Goal: Task Accomplishment & Management: Manage account settings

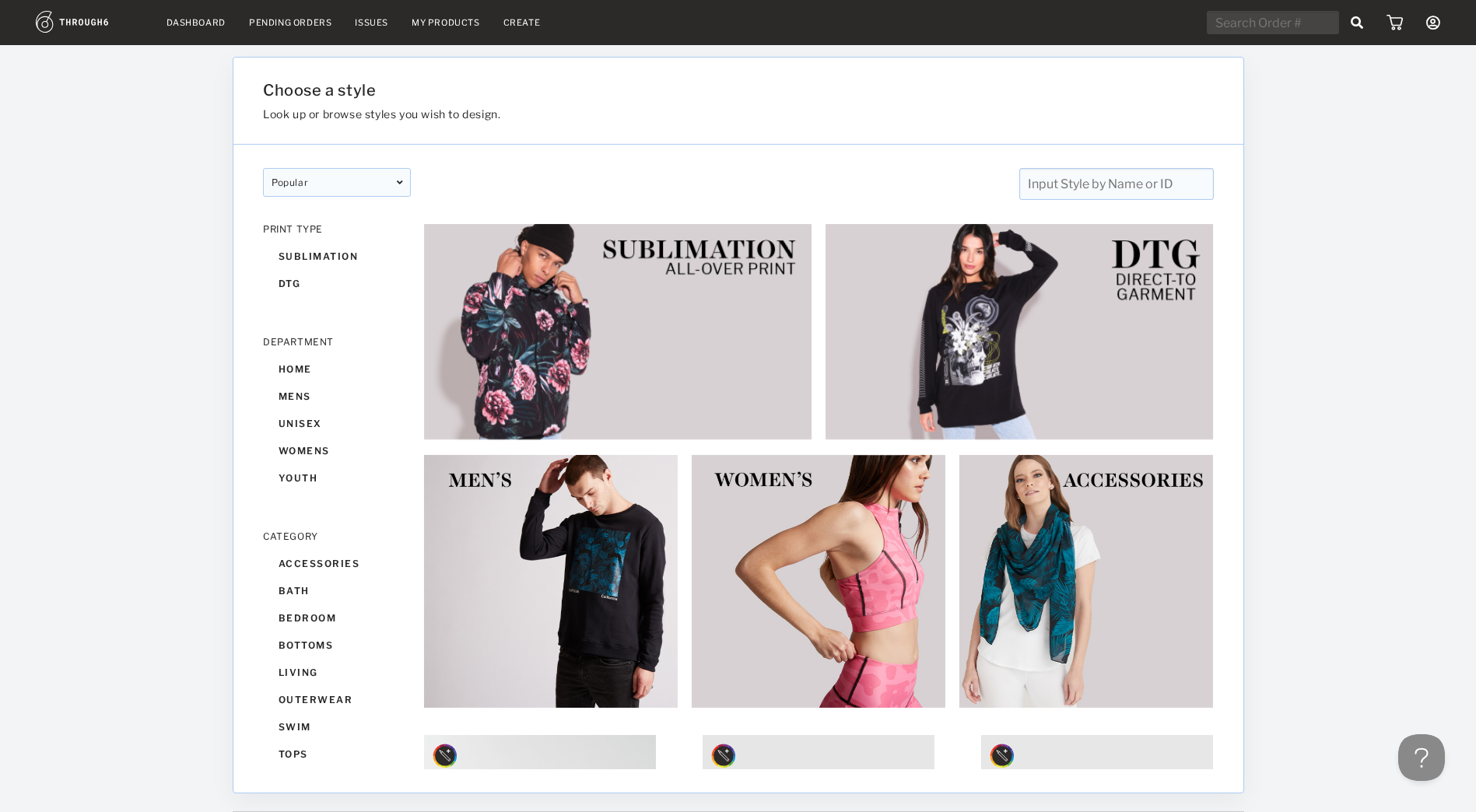
click at [1396, 25] on img at bounding box center [1394, 23] width 16 height 16
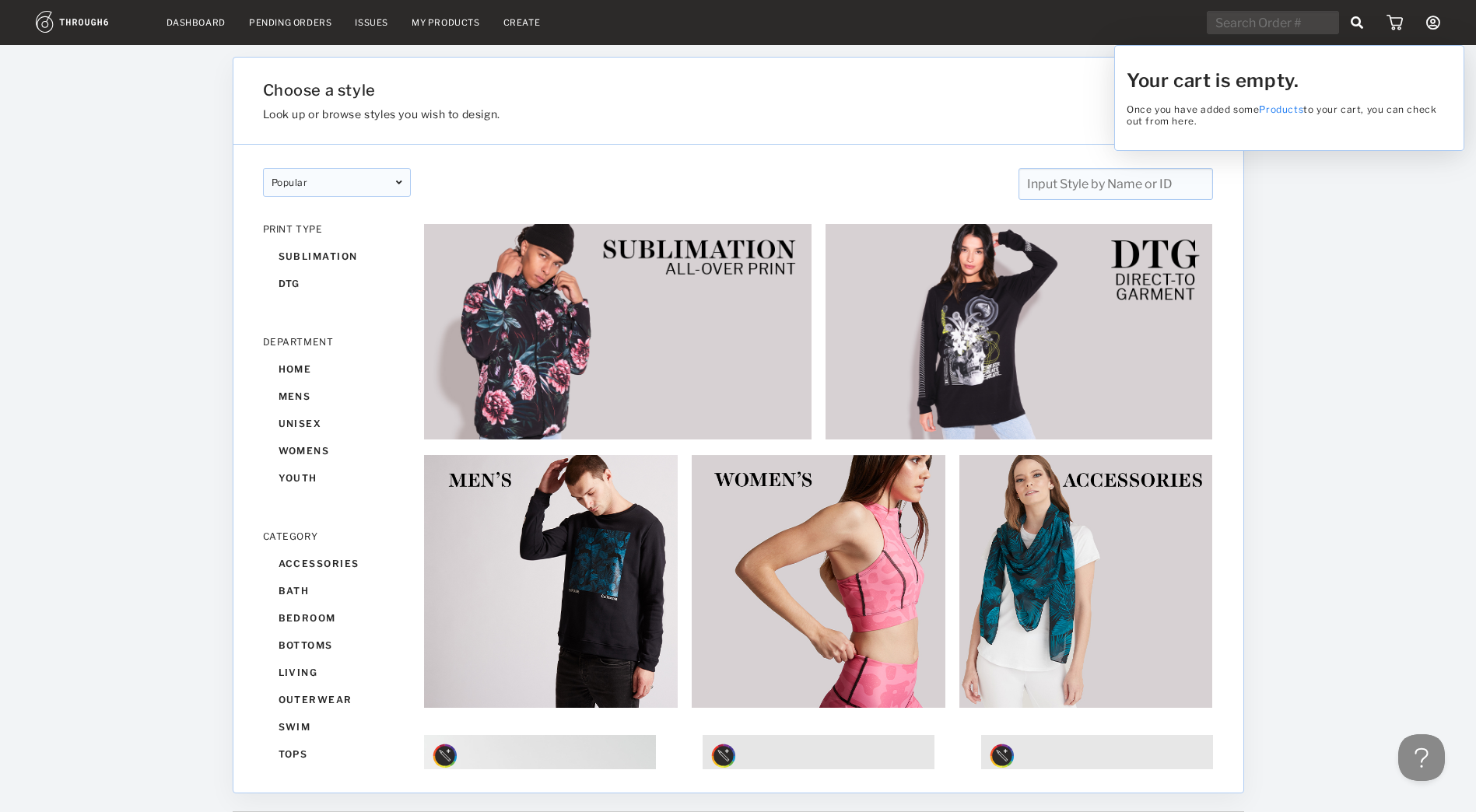
click at [1285, 105] on link "Products" at bounding box center [1280, 109] width 45 height 12
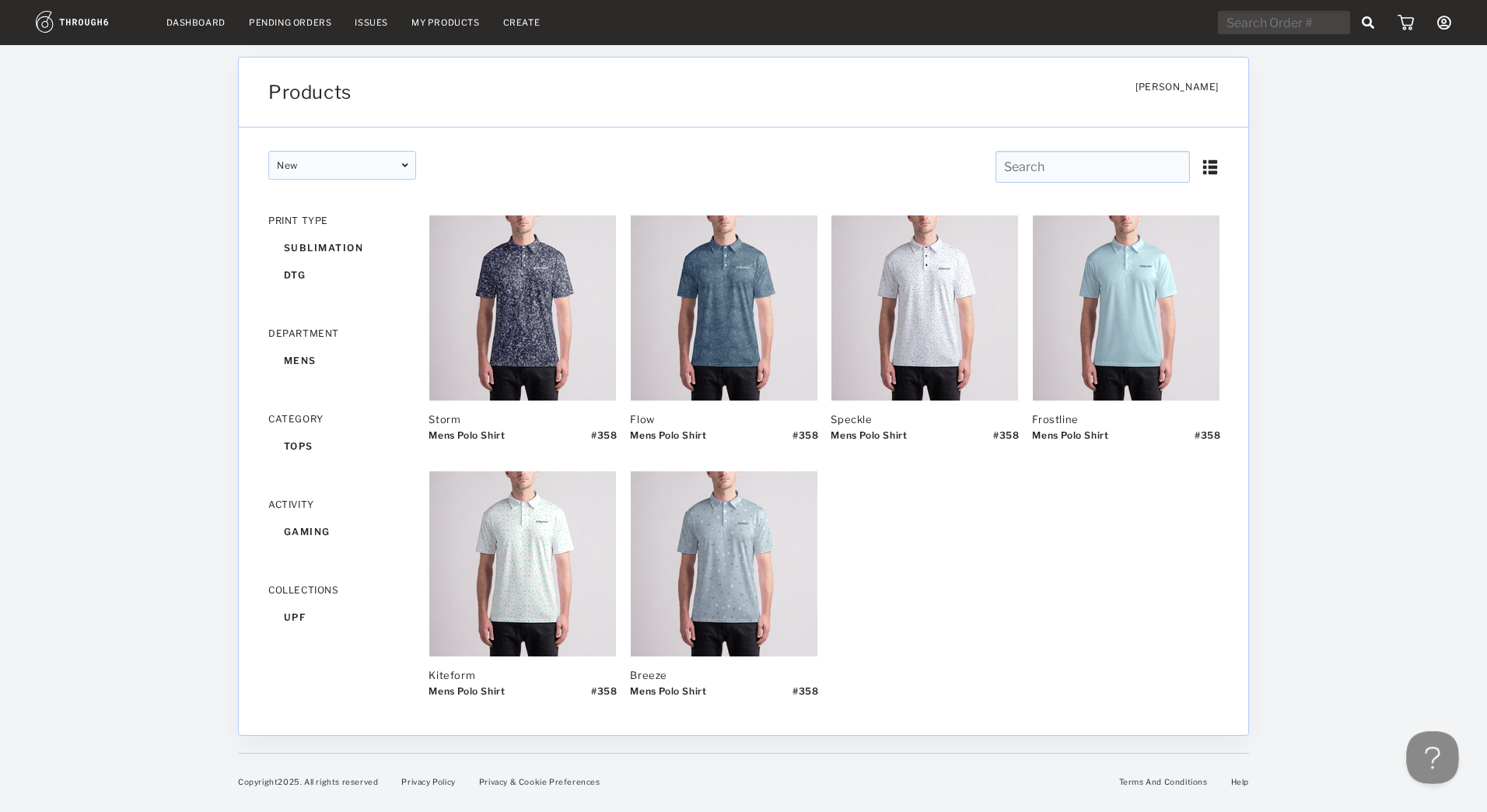
click at [1443, 764] on button at bounding box center [1430, 754] width 47 height 47
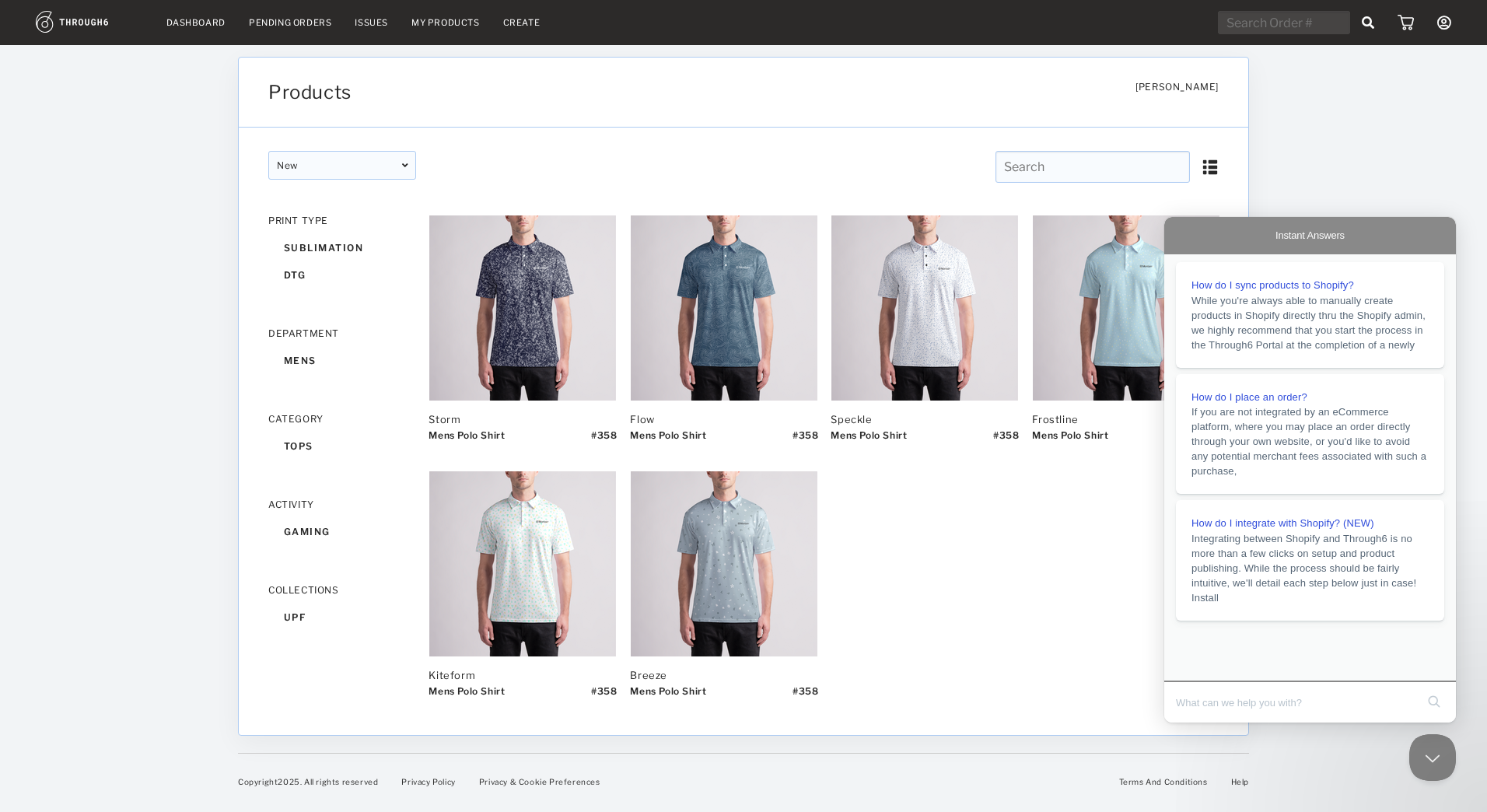
click at [970, 537] on div "Storm Mens Polo Shirt # 358 Flow Mens Polo Shirt # 358 Speckle Mens Polo Shirt …" at bounding box center [824, 462] width 790 height 497
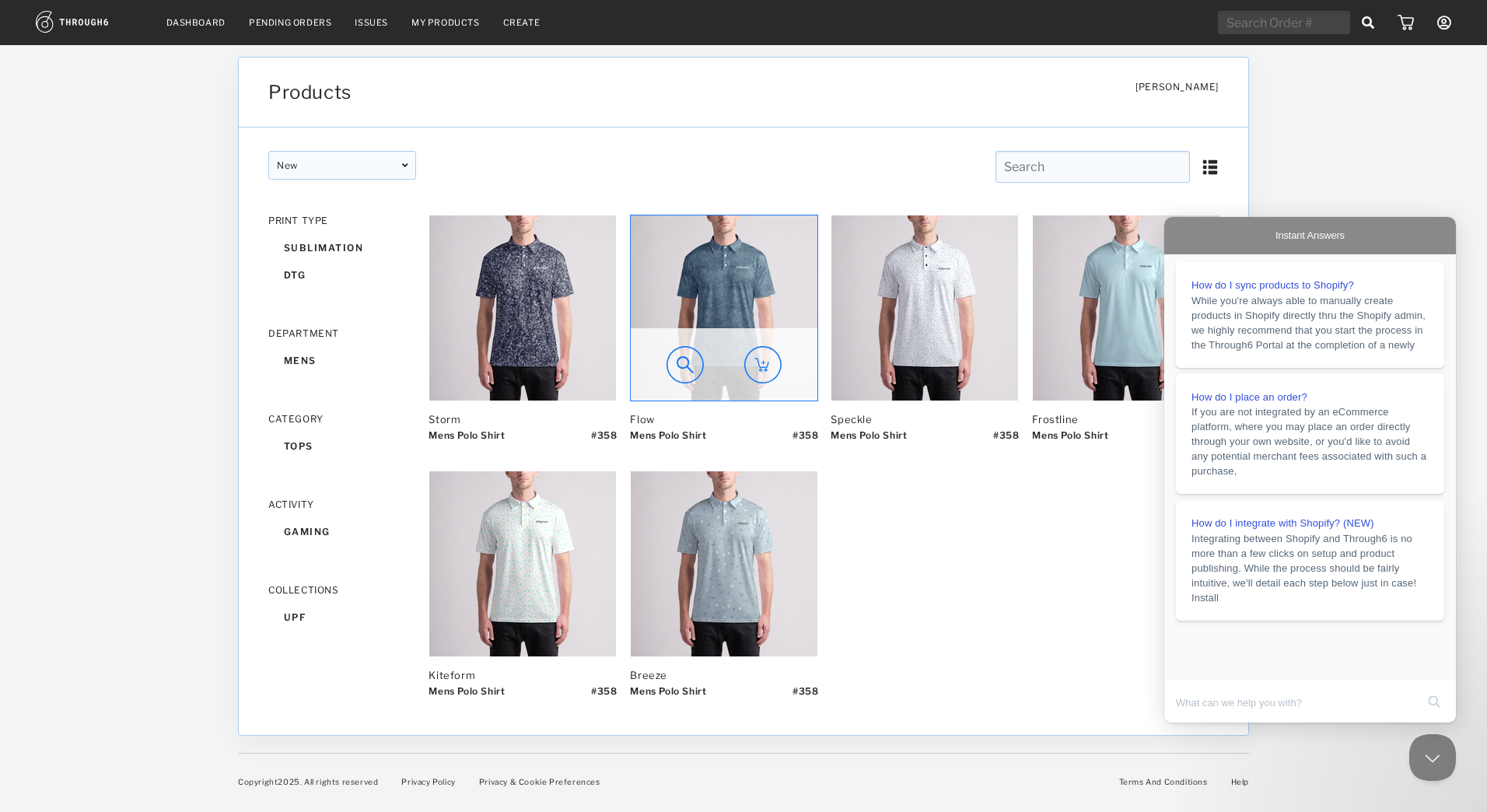
click at [738, 306] on img at bounding box center [724, 307] width 187 height 185
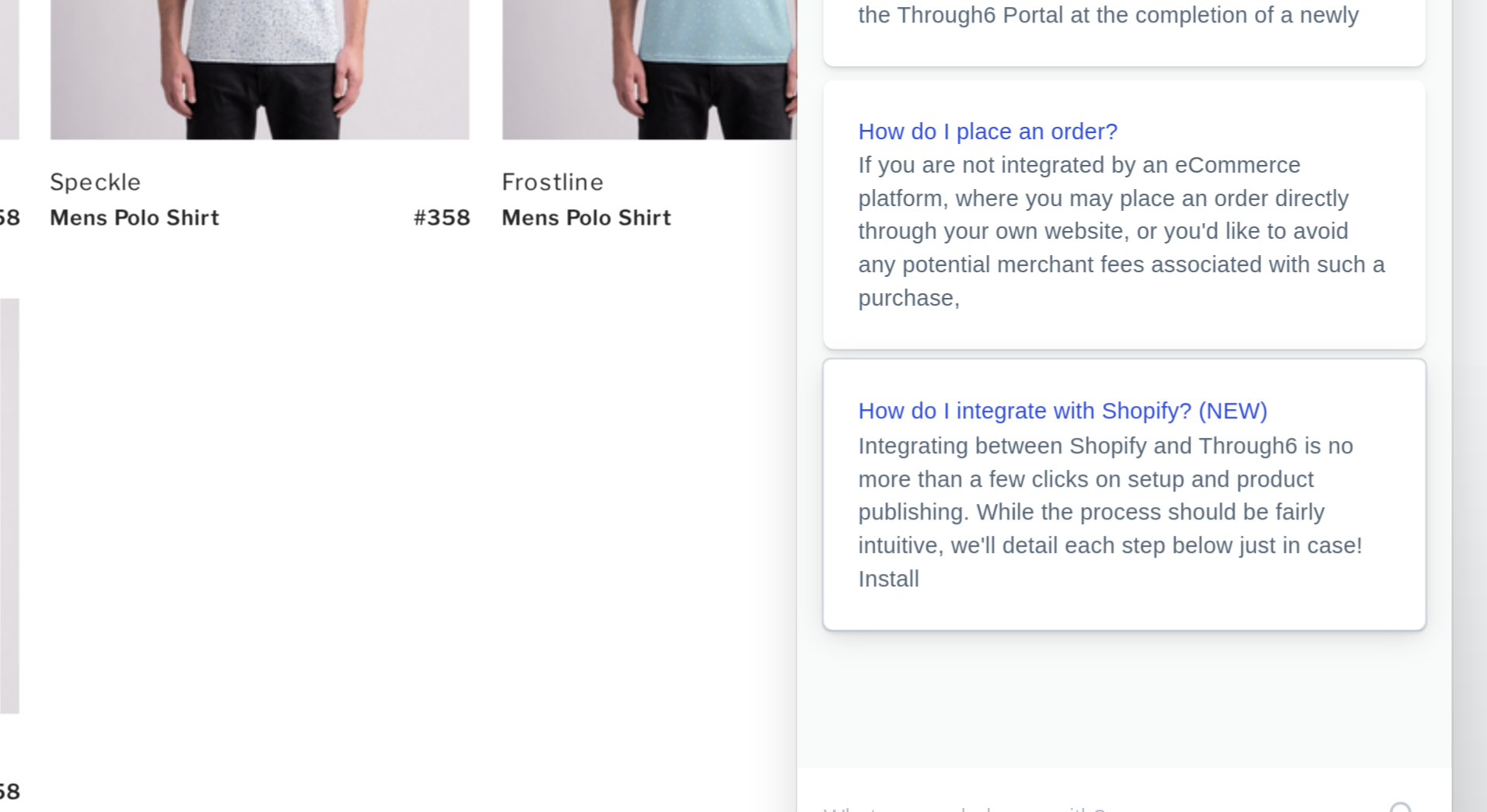
click at [945, 60] on span "Integrating between Shopify and Through6 is no more than a few clicks on setup …" at bounding box center [937, 78] width 225 height 70
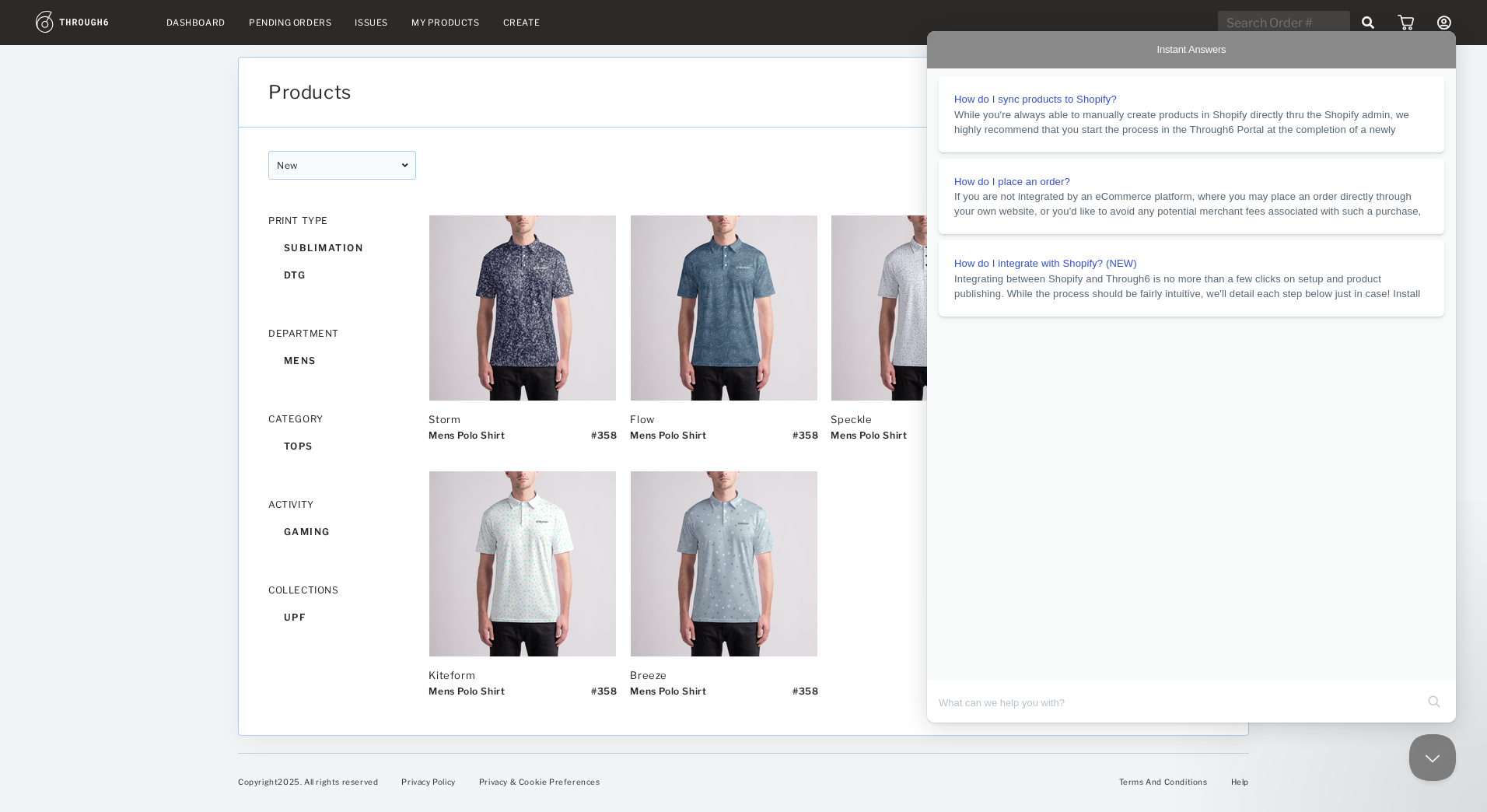
click at [113, 196] on div "Dashboard Pending Orders Issues My Products Create My Account Create New Brand …" at bounding box center [744, 406] width 1487 height 812
click at [281, 25] on div "Pending Orders" at bounding box center [290, 23] width 82 height 11
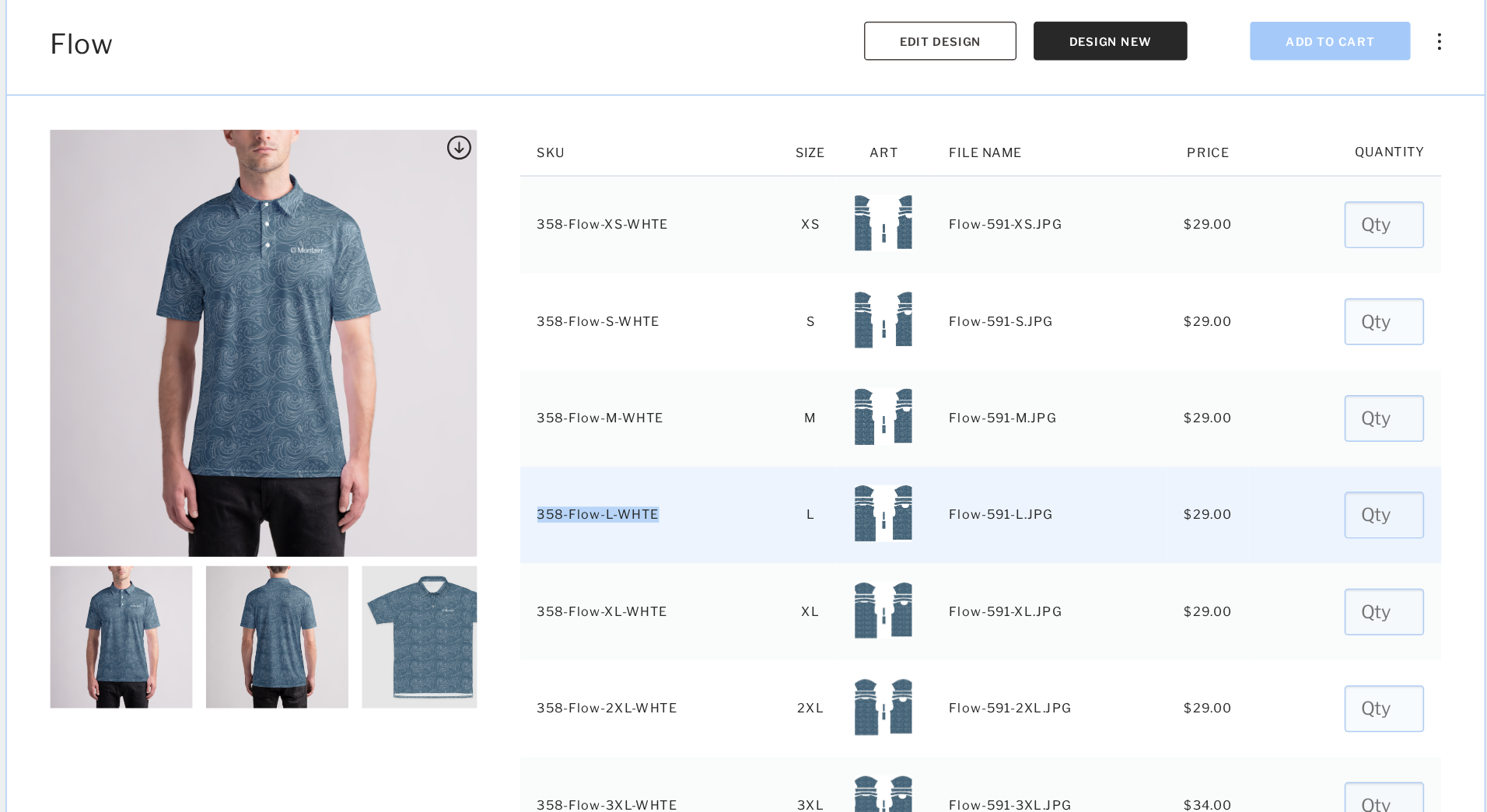
drag, startPoint x: 686, startPoint y: 444, endPoint x: 594, endPoint y: 438, distance: 92.2
click at [594, 438] on td "358-Flow-L-WHTE" at bounding box center [680, 449] width 182 height 66
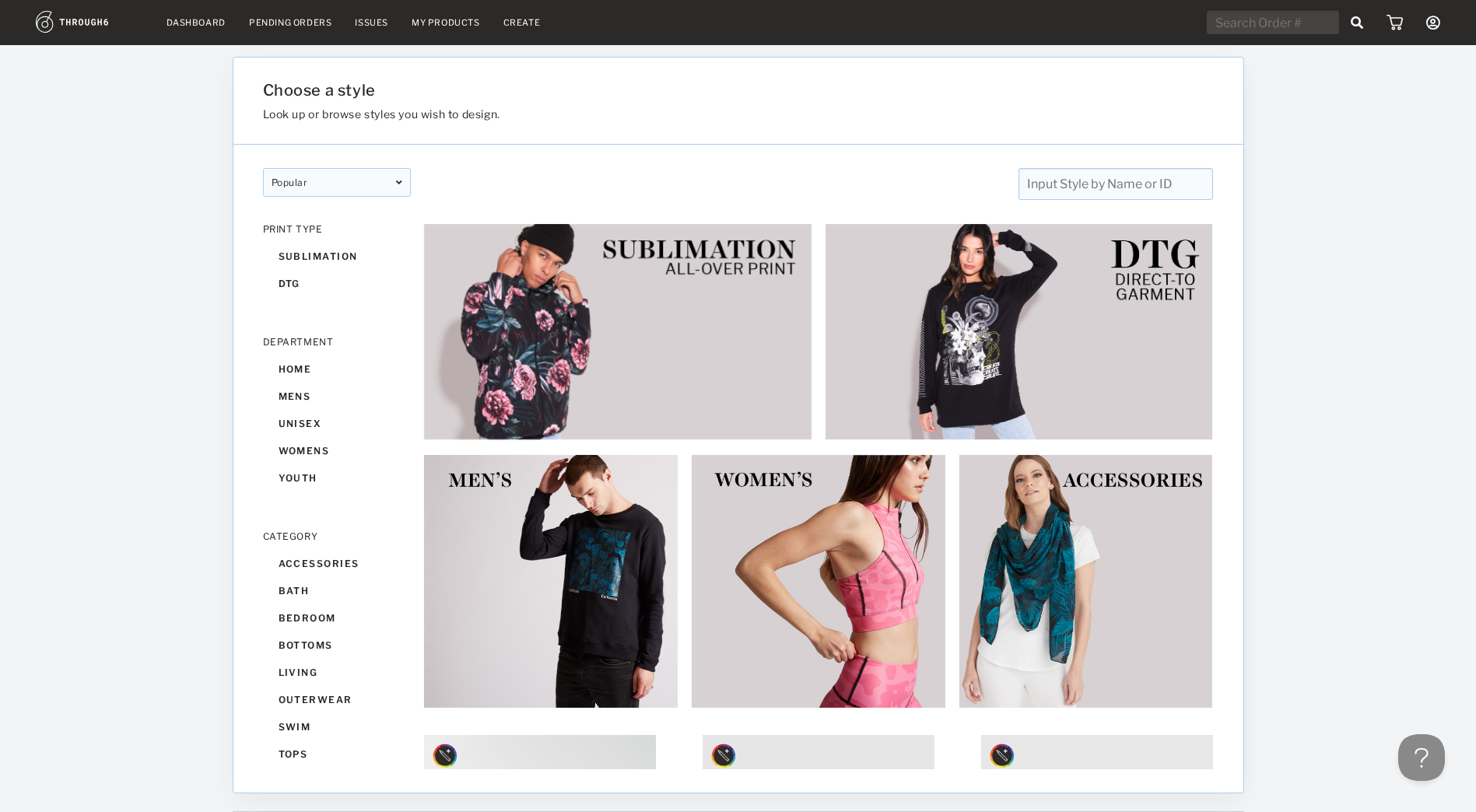
click at [274, 25] on div "Pending Orders" at bounding box center [290, 23] width 82 height 11
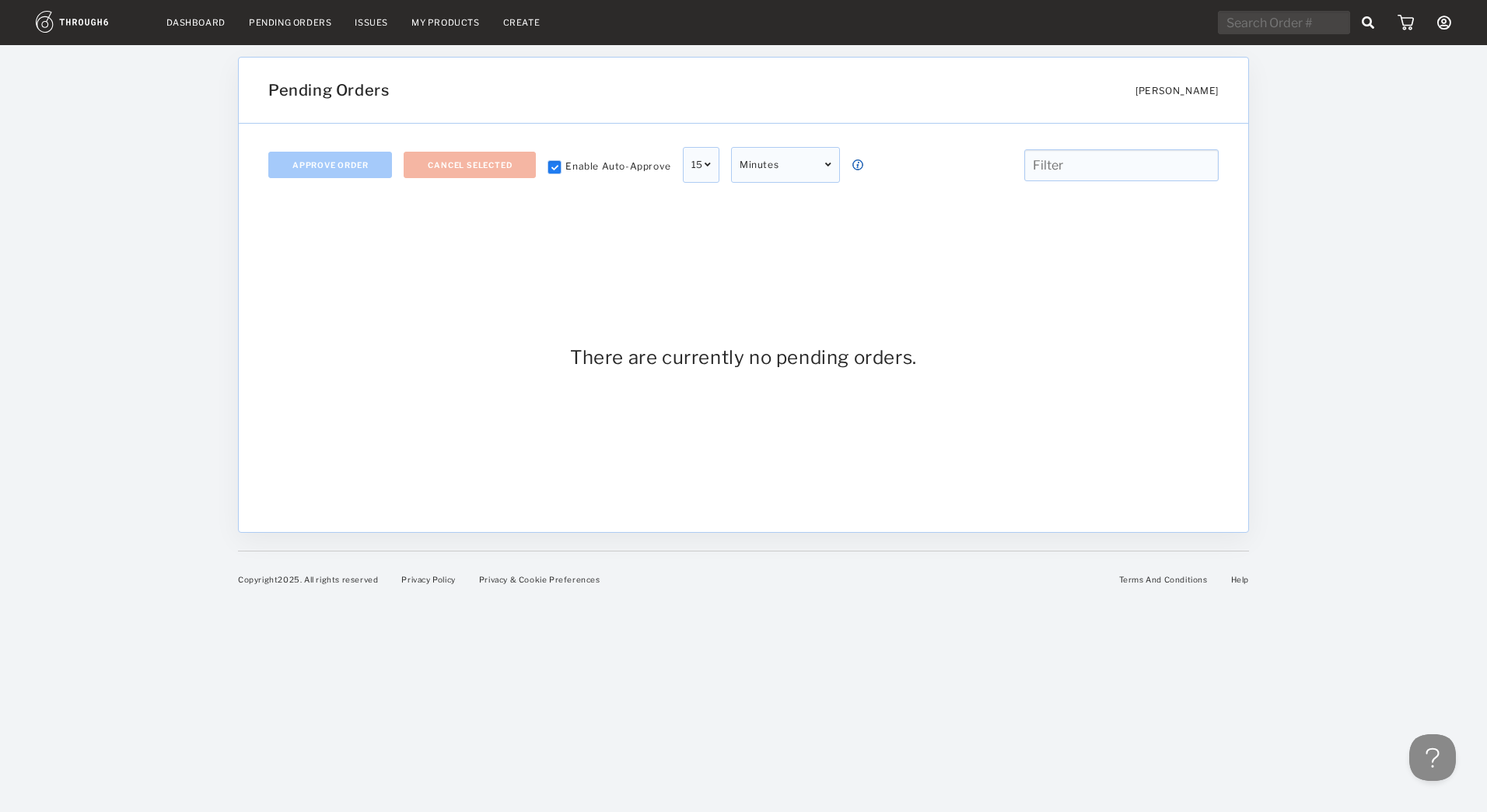
click at [254, 16] on nav "Dashboard Pending Orders Issues My Products Create My Account Create New Brand …" at bounding box center [744, 23] width 1416 height 24
click at [260, 25] on div "Pending Orders" at bounding box center [290, 23] width 82 height 11
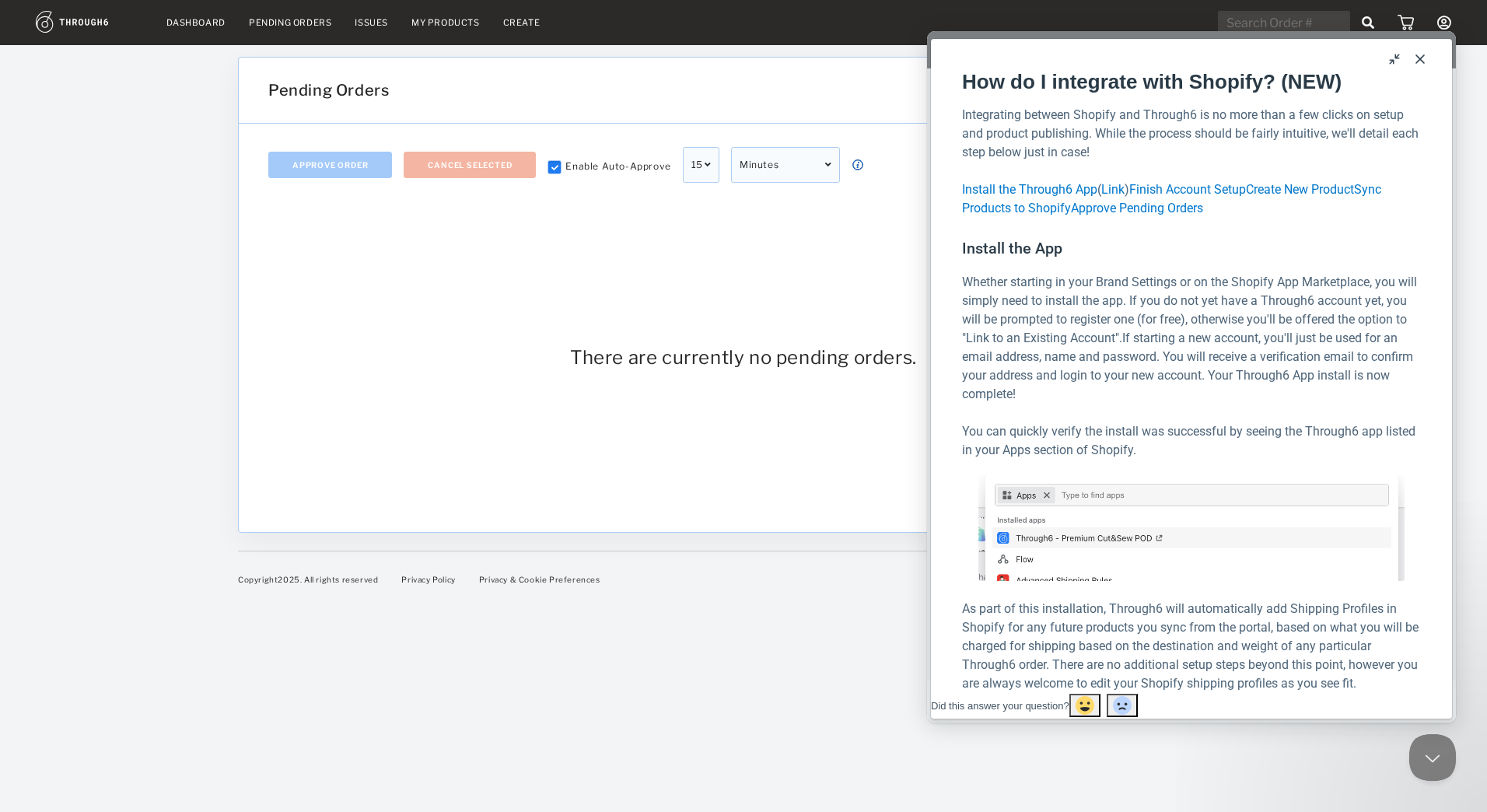
click at [1422, 55] on button "Close" at bounding box center [1420, 59] width 25 height 25
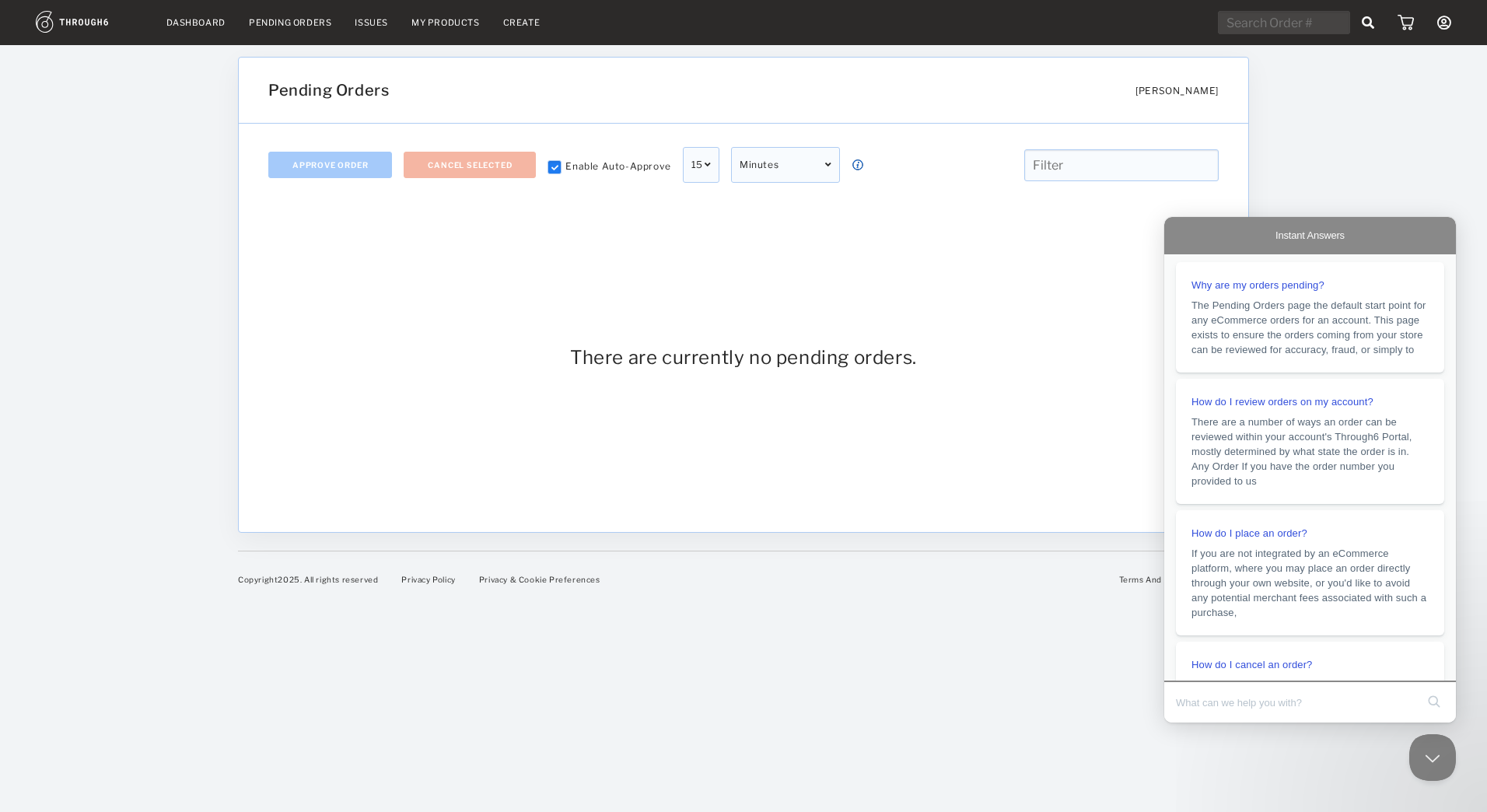
click at [562, 171] on div at bounding box center [555, 167] width 14 height 14
click at [853, 316] on div "There are currently no pending orders." at bounding box center [744, 357] width 951 height 303
click at [1402, 26] on img at bounding box center [1406, 23] width 16 height 16
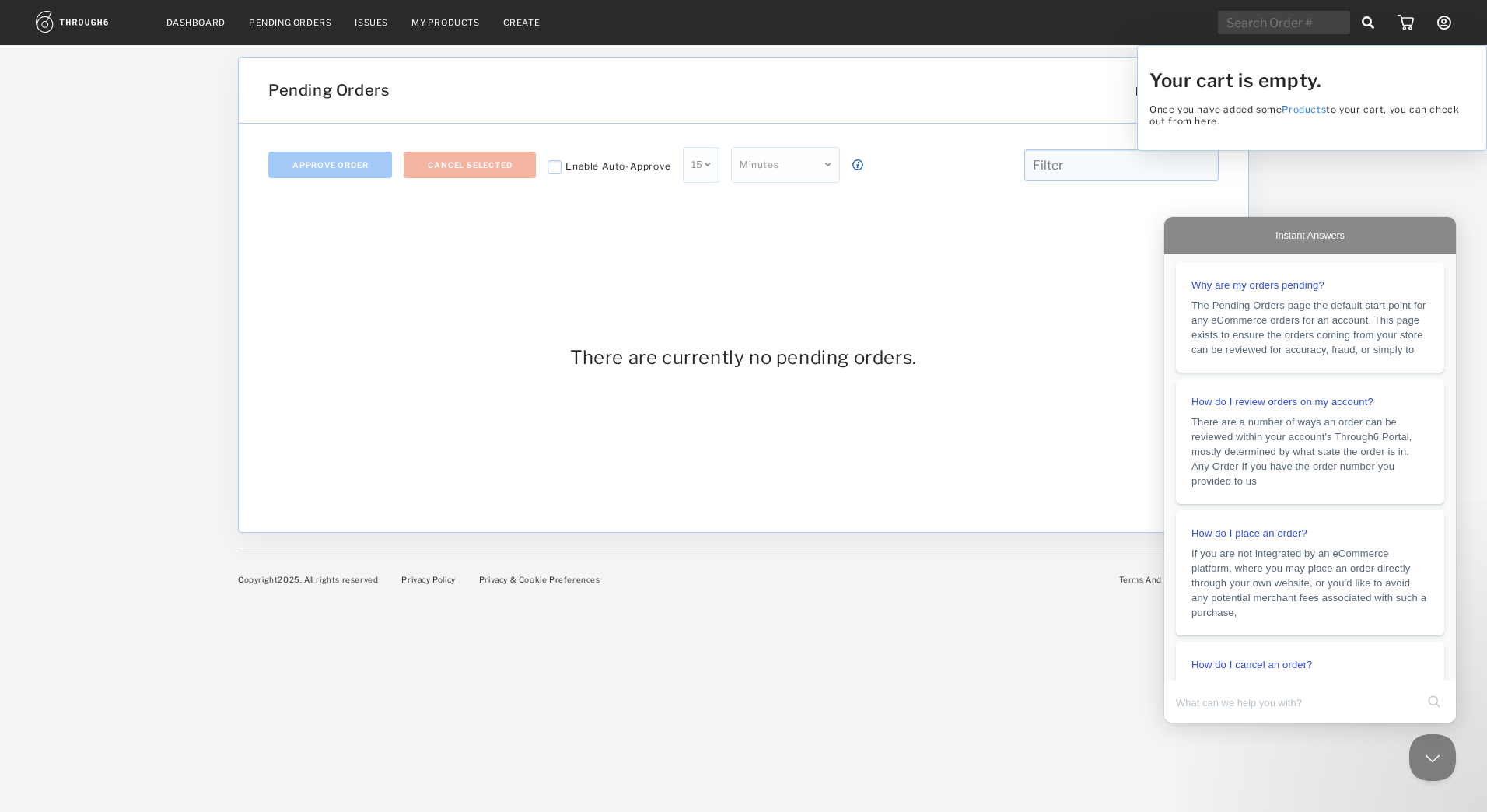
click at [1440, 31] on div "Your cart is empty. Once you have added some Products to your cart, you can che…" at bounding box center [744, 406] width 1487 height 812
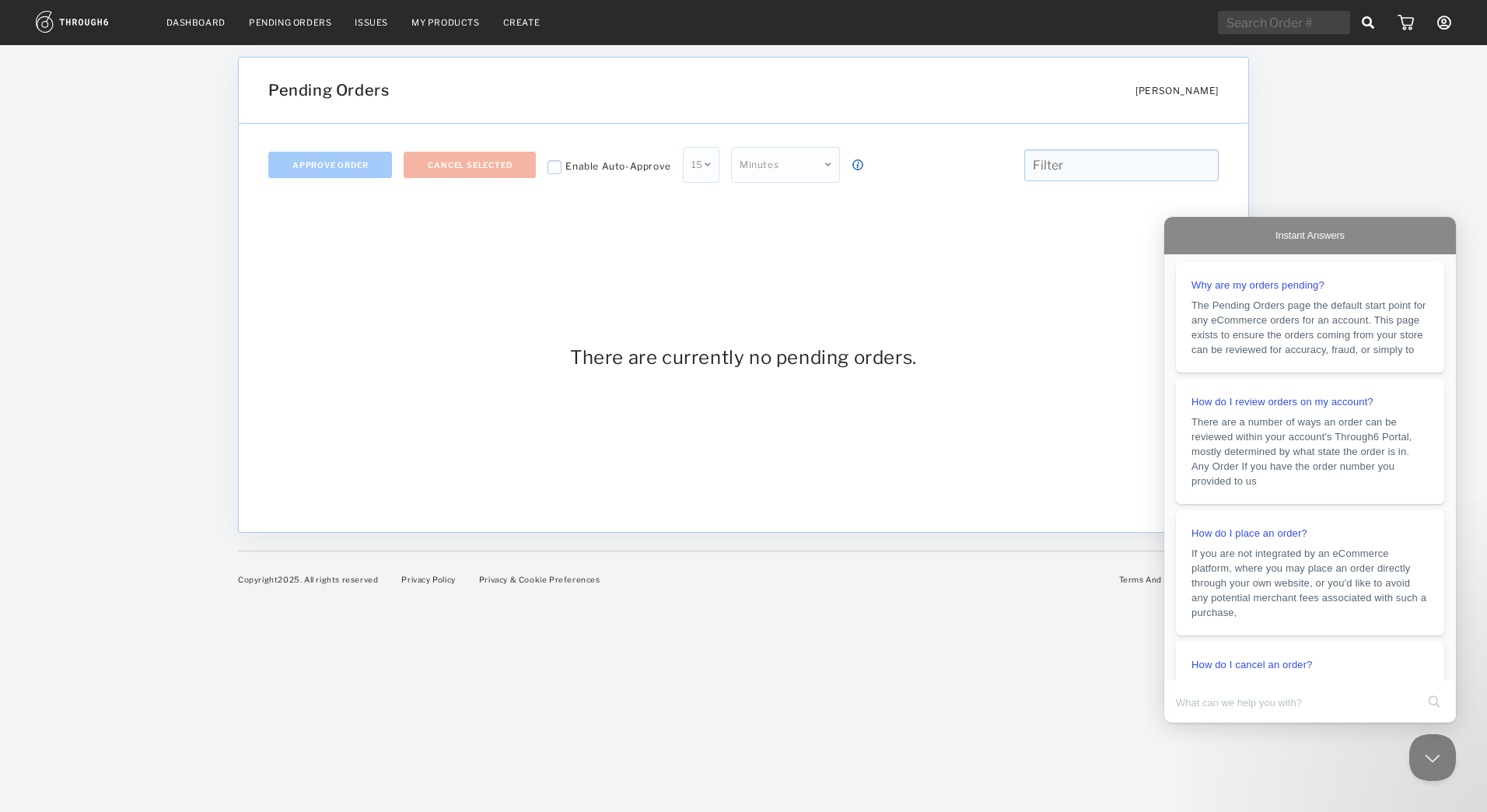
click at [1439, 24] on icon at bounding box center [1445, 23] width 14 height 14
click at [1386, 55] on link "My Account" at bounding box center [1374, 56] width 139 height 26
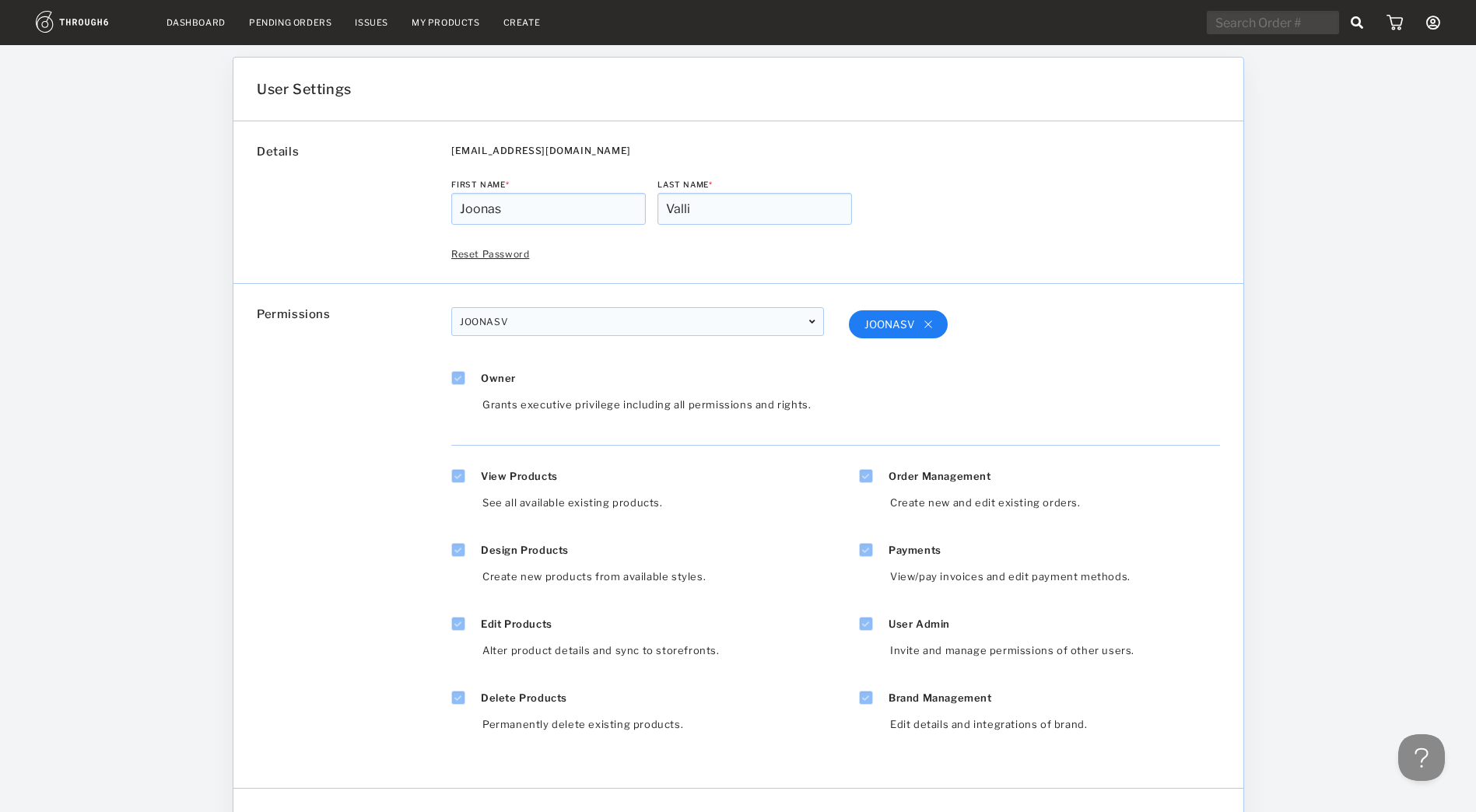
click at [296, 27] on div "Pending Orders" at bounding box center [290, 23] width 82 height 11
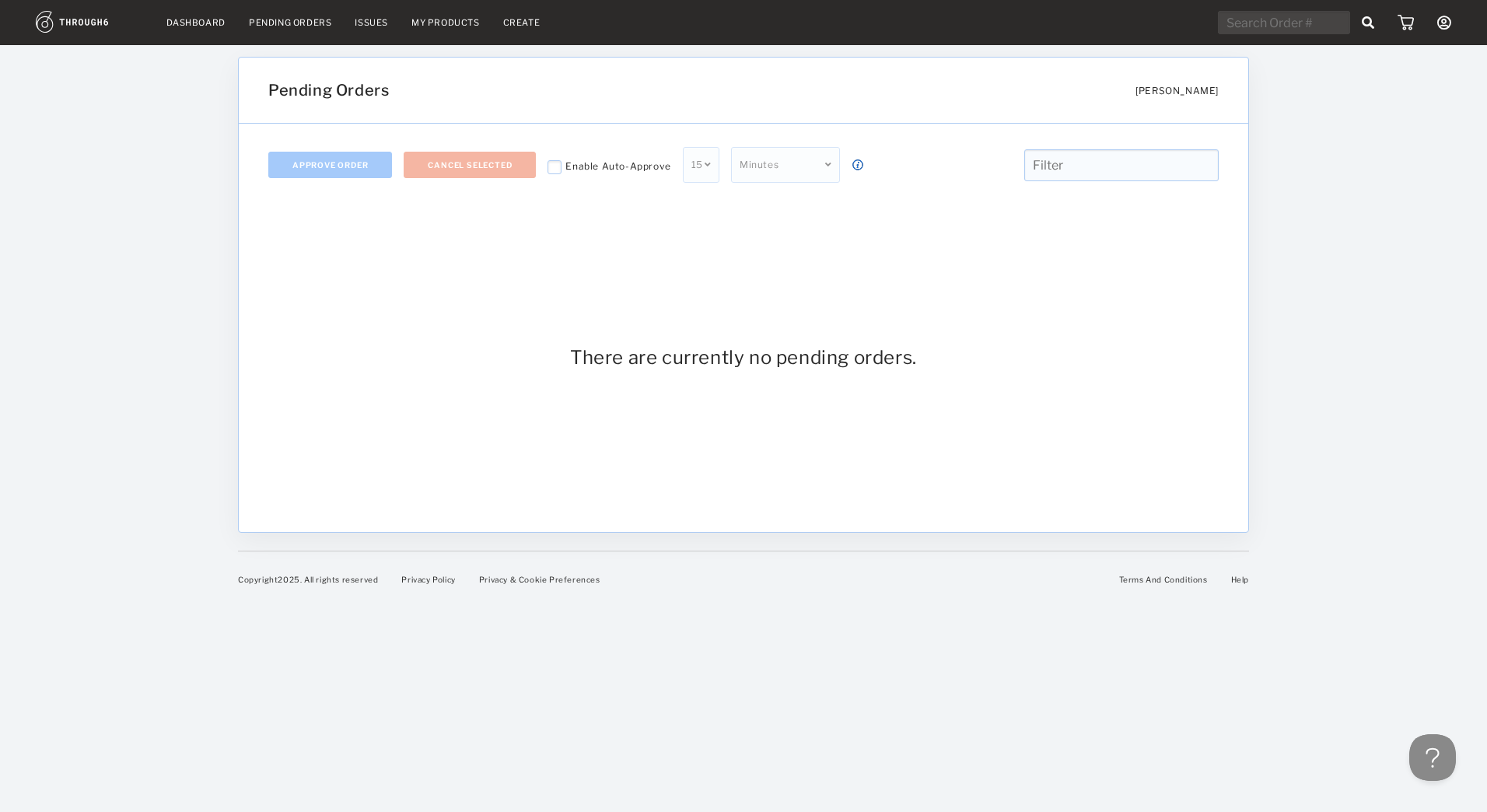
click at [193, 25] on link "Dashboard" at bounding box center [196, 23] width 59 height 11
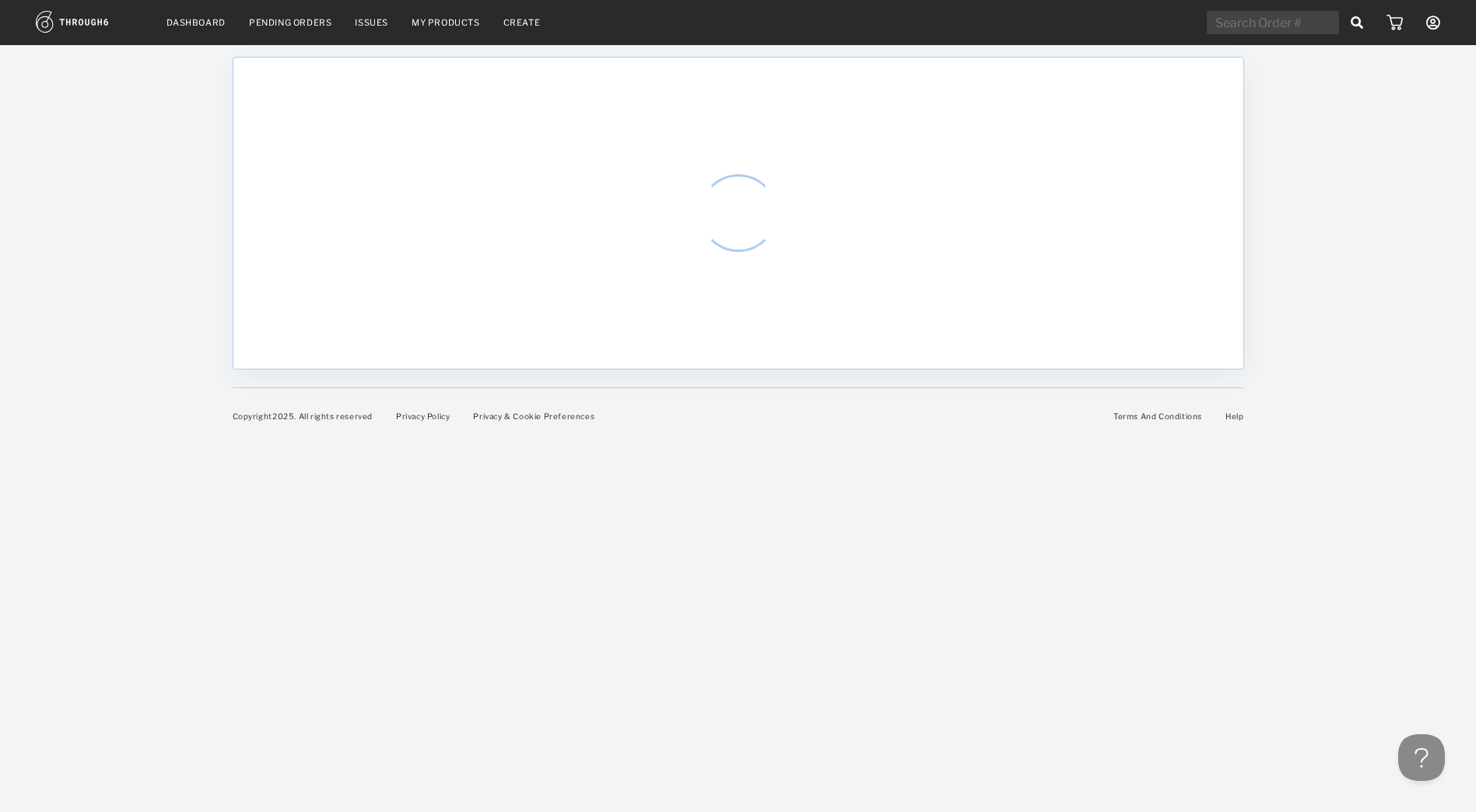
select select "7"
select select "2025"
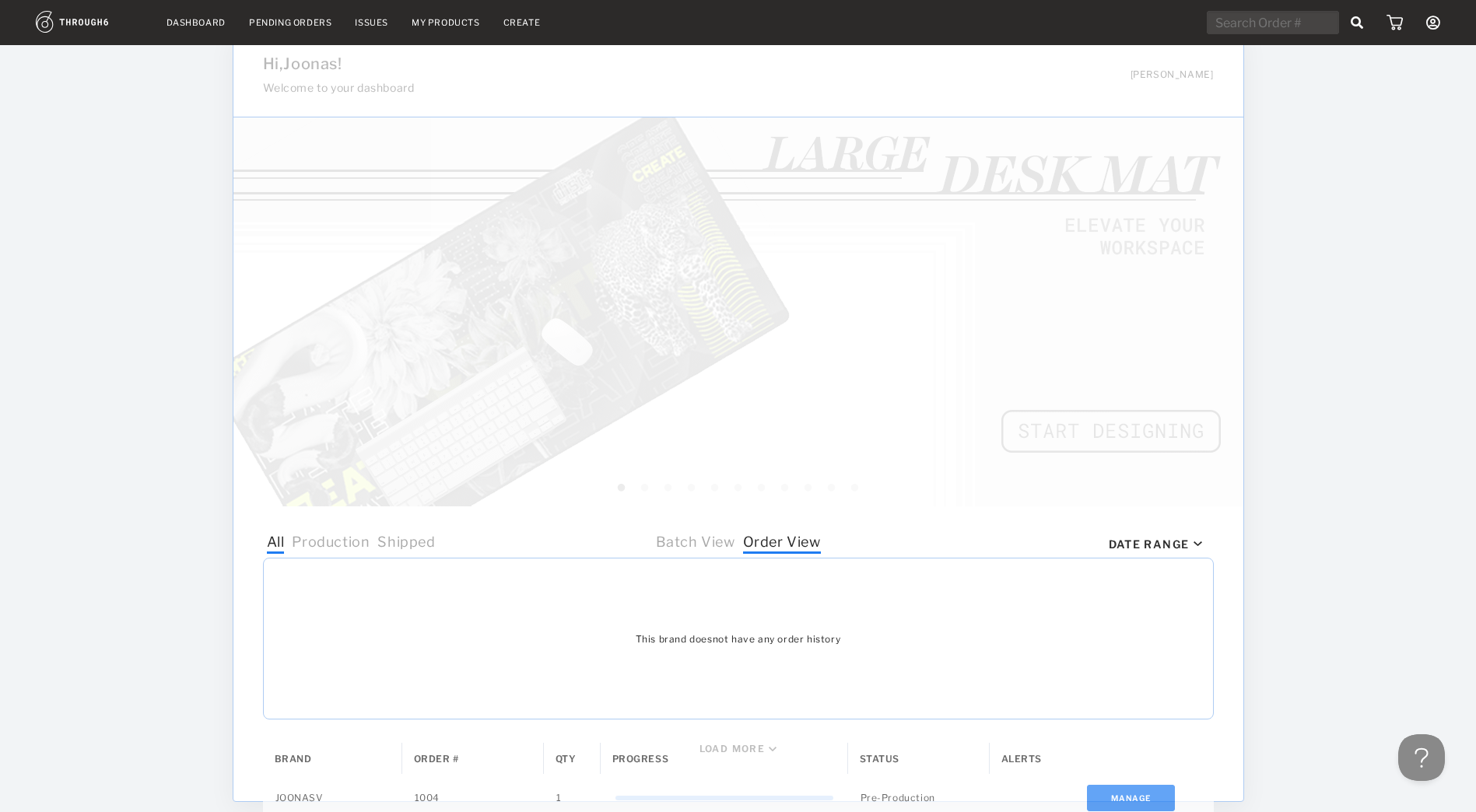
scroll to position [134, 0]
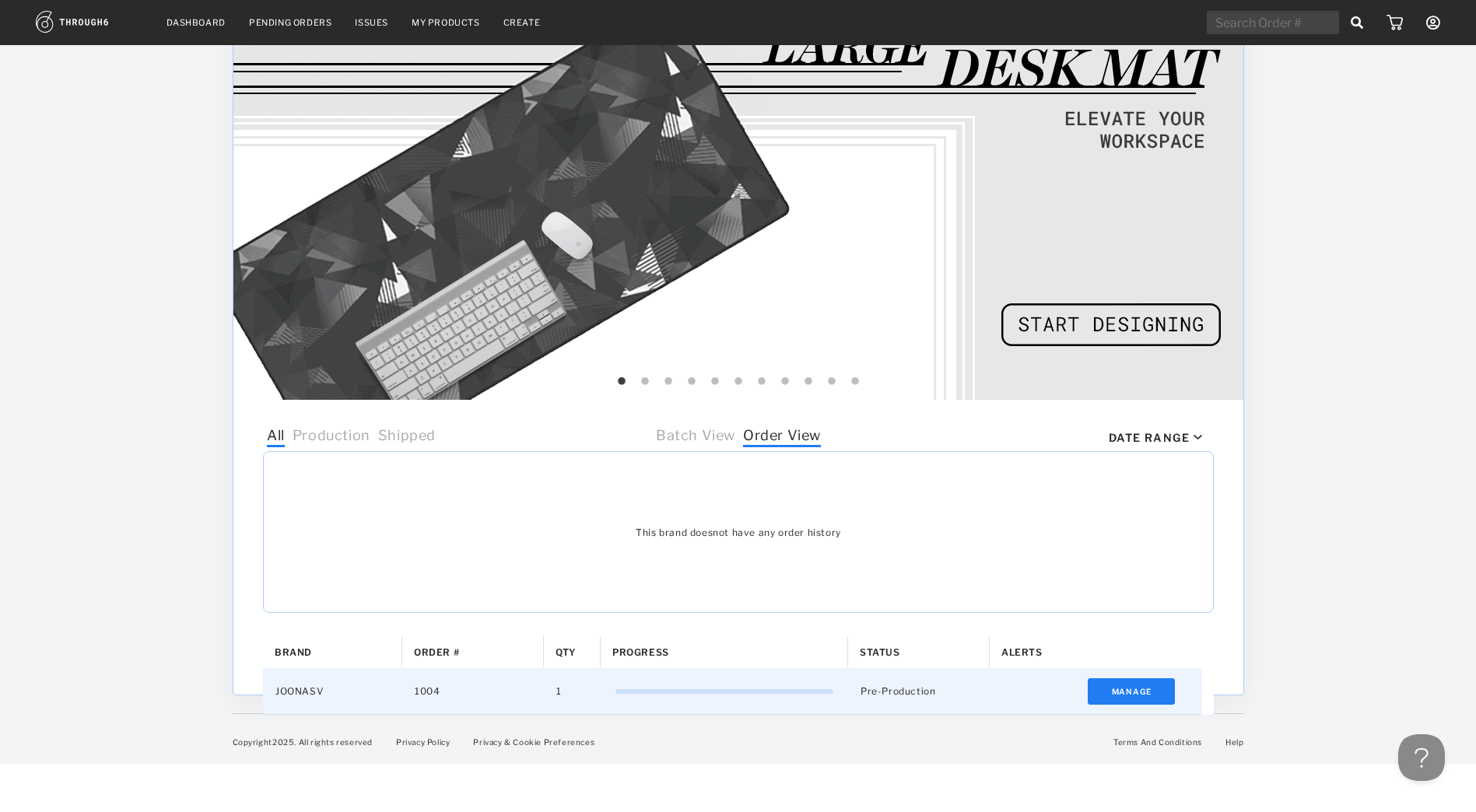
click at [288, 690] on div "JOONASV" at bounding box center [333, 691] width 139 height 46
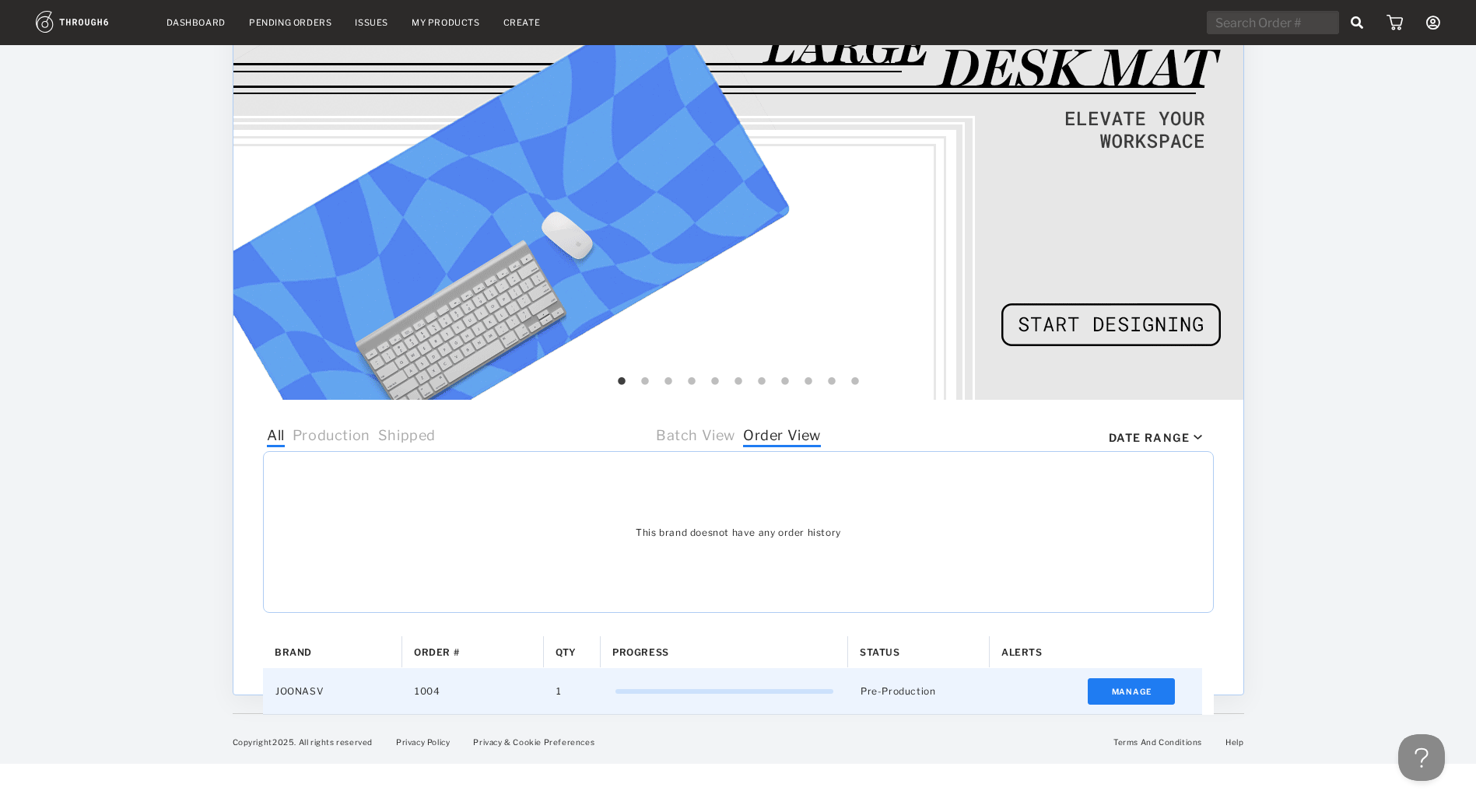
click at [288, 690] on div "JOONASV" at bounding box center [333, 691] width 139 height 46
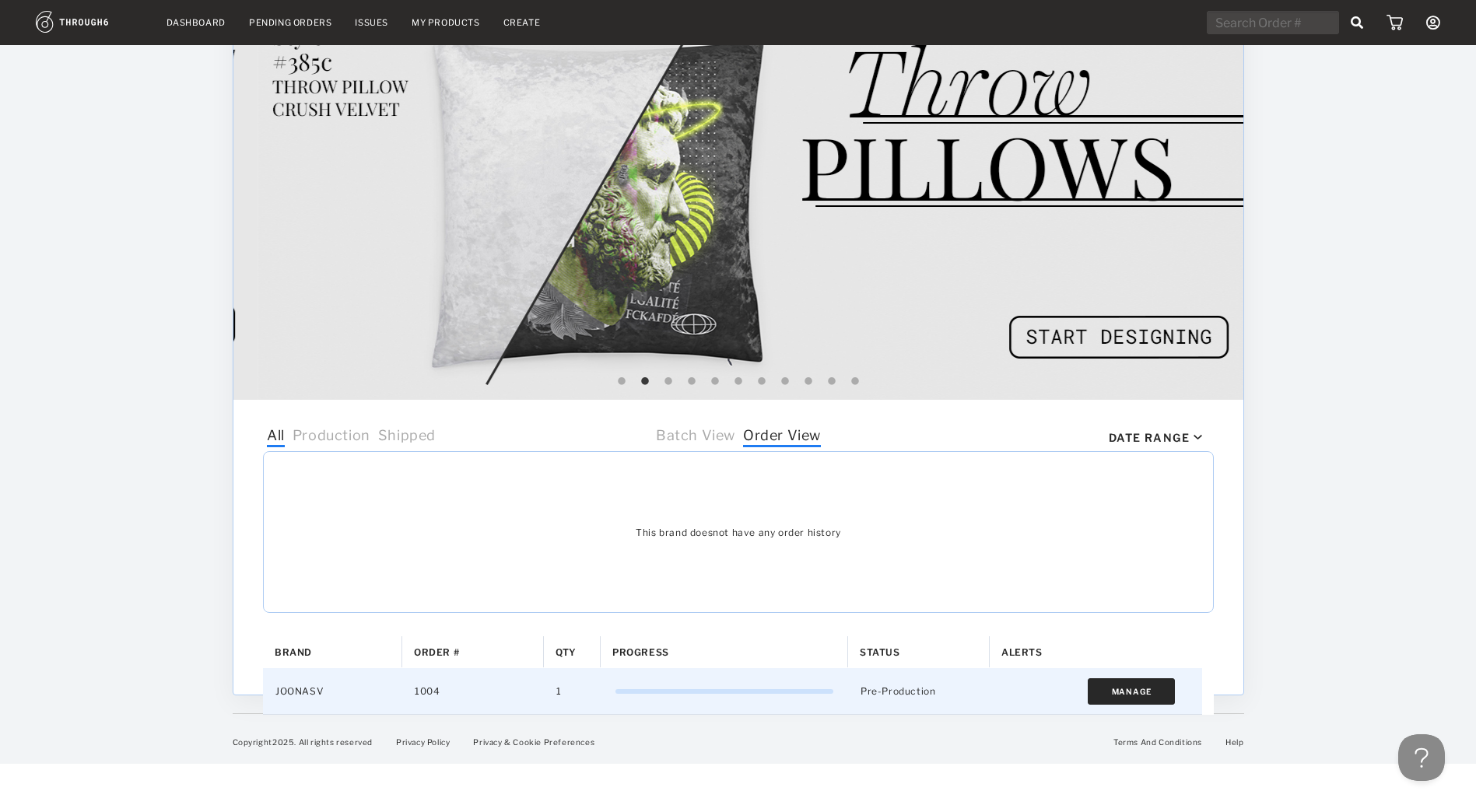
click at [1121, 693] on button "Manage" at bounding box center [1131, 692] width 88 height 27
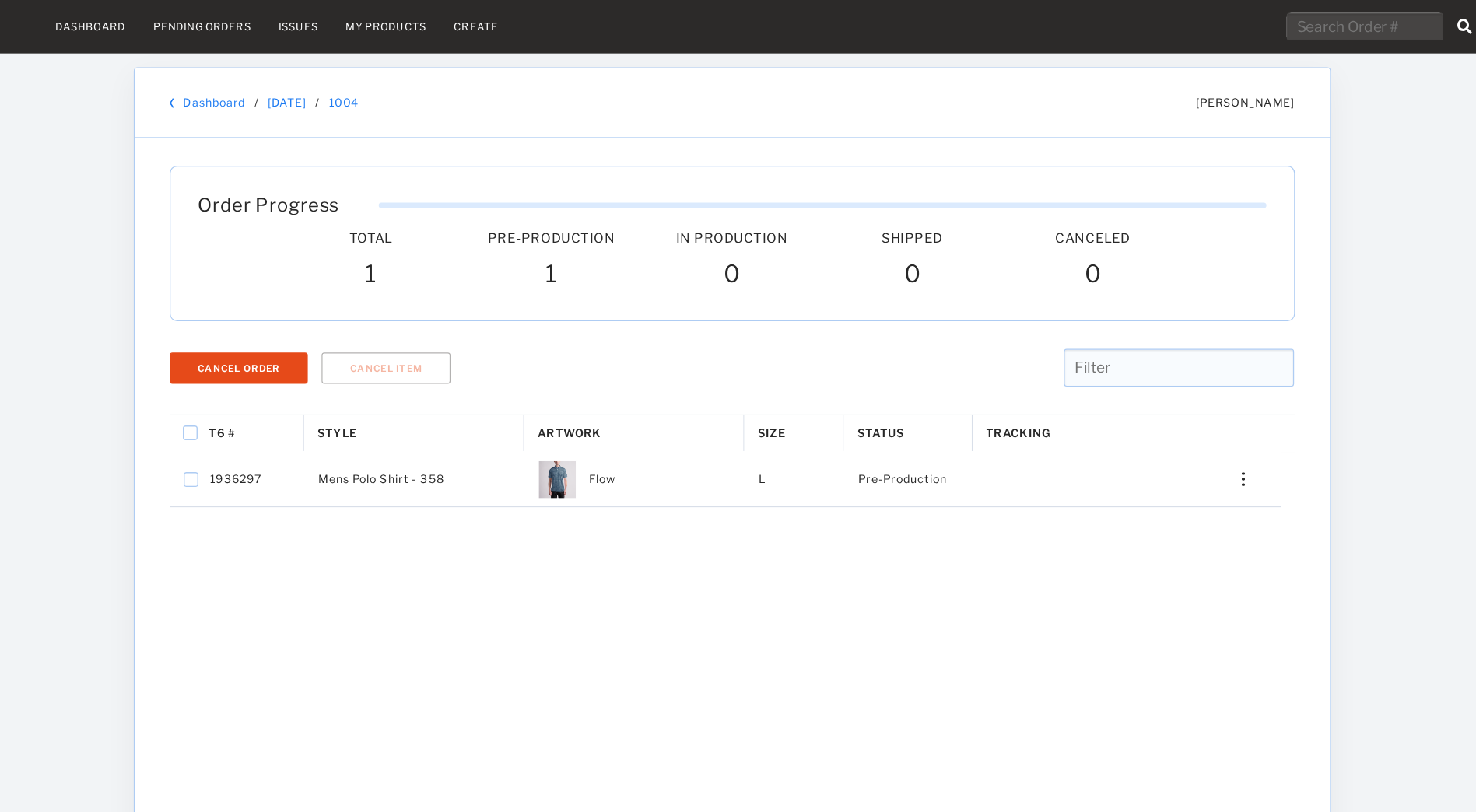
click at [177, 17] on link "Dashboard" at bounding box center [196, 23] width 59 height 11
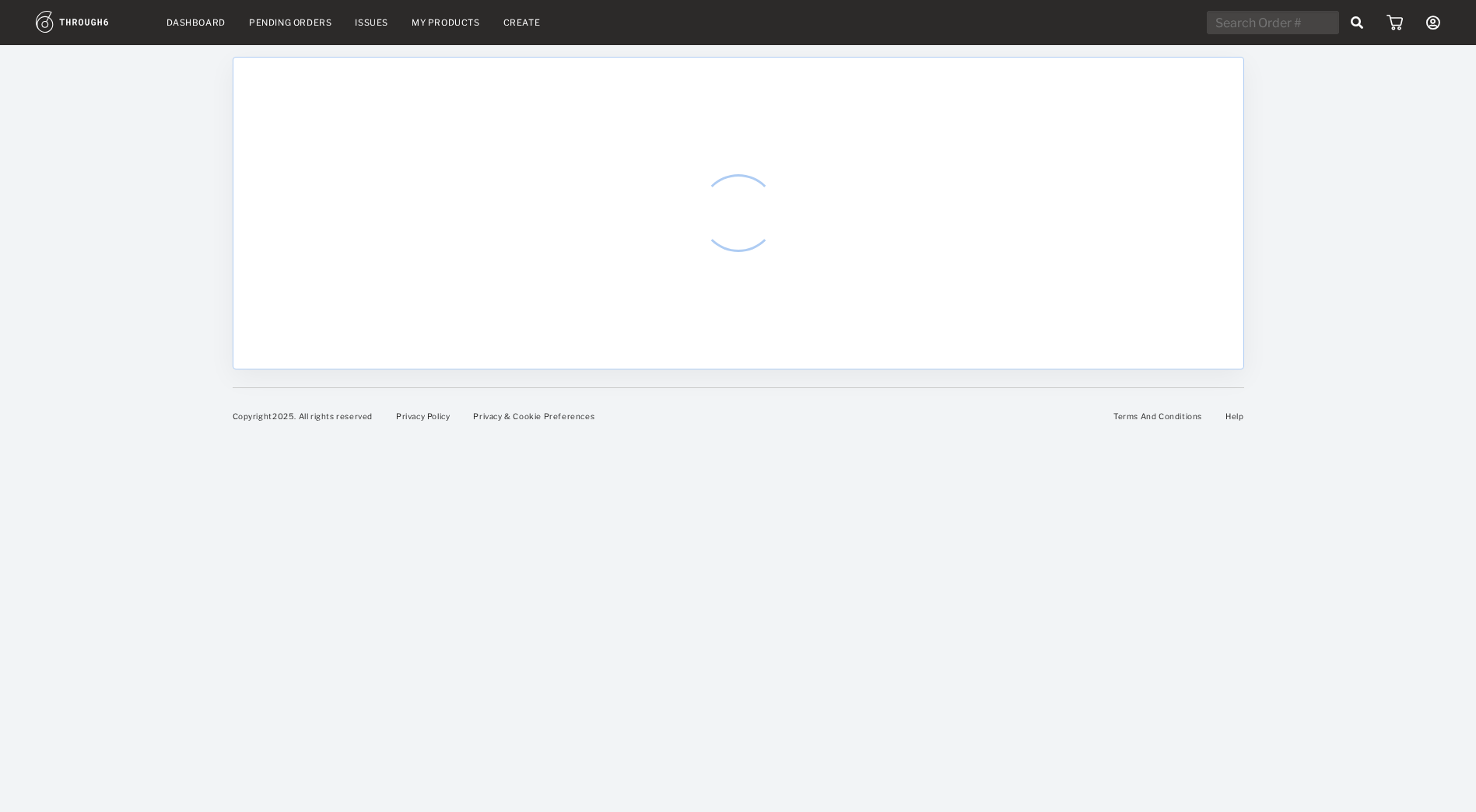
select select "7"
select select "2025"
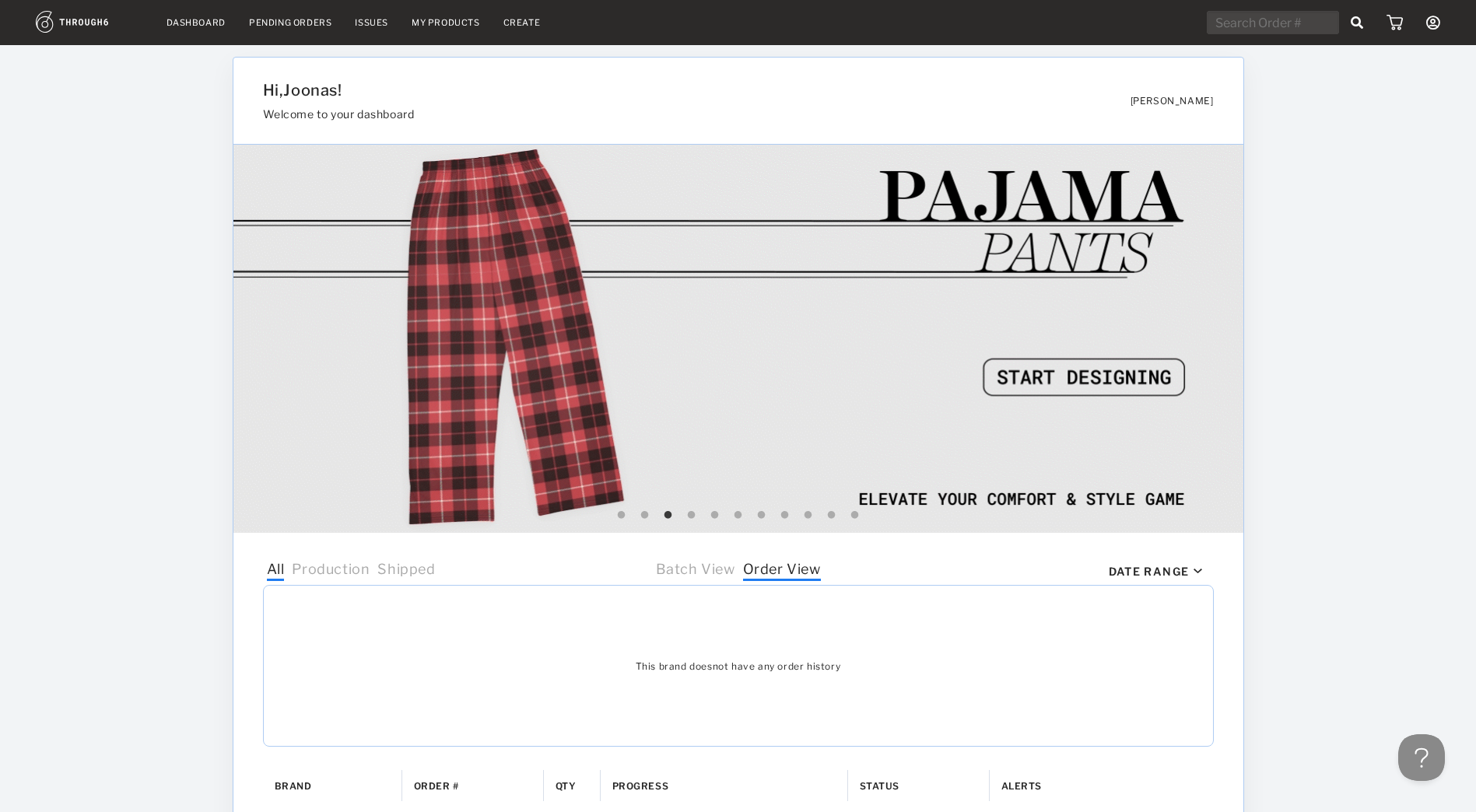
scroll to position [134, 0]
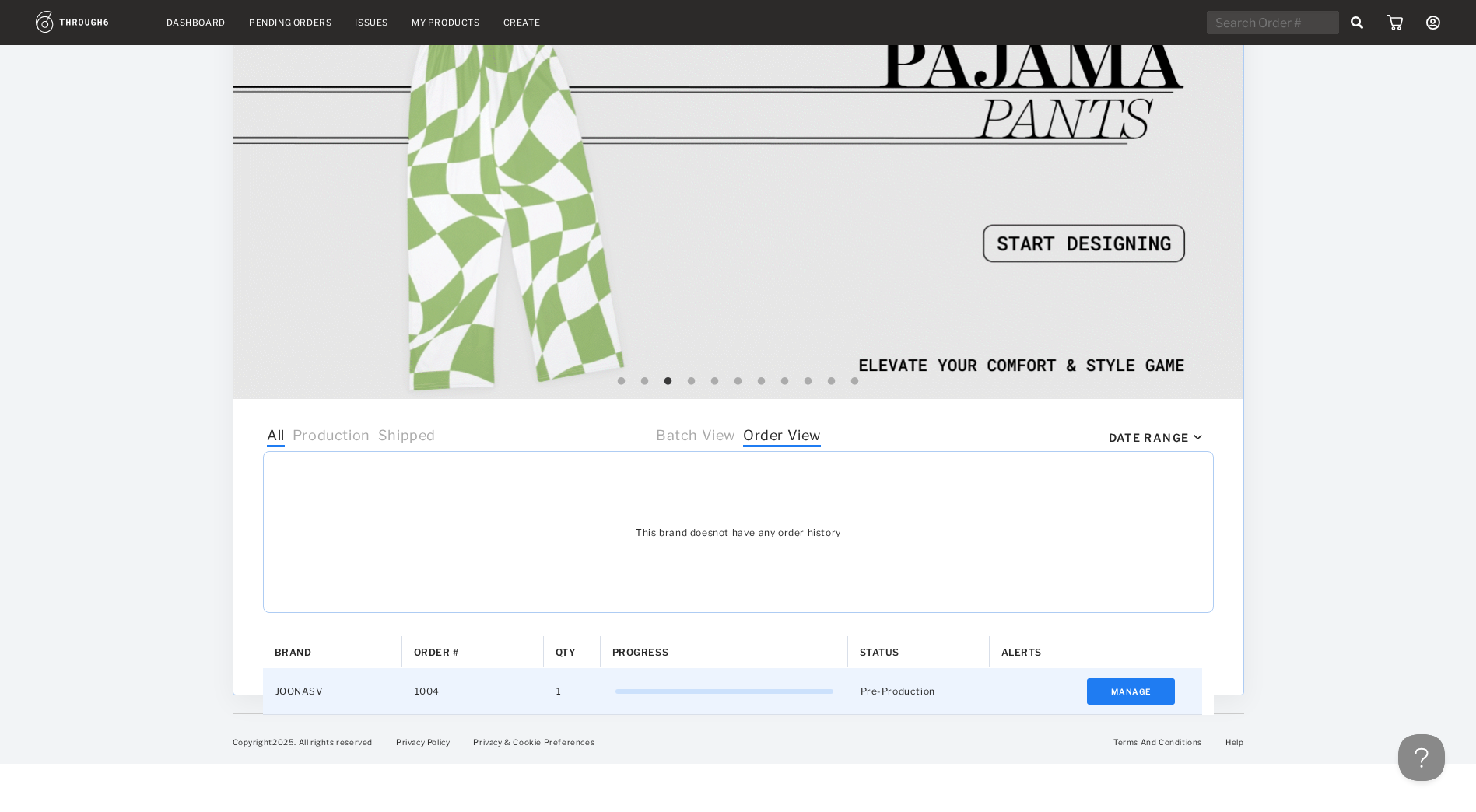
click at [303, 695] on div "JOONASV" at bounding box center [333, 691] width 139 height 46
click at [1106, 692] on button "Manage" at bounding box center [1131, 692] width 88 height 27
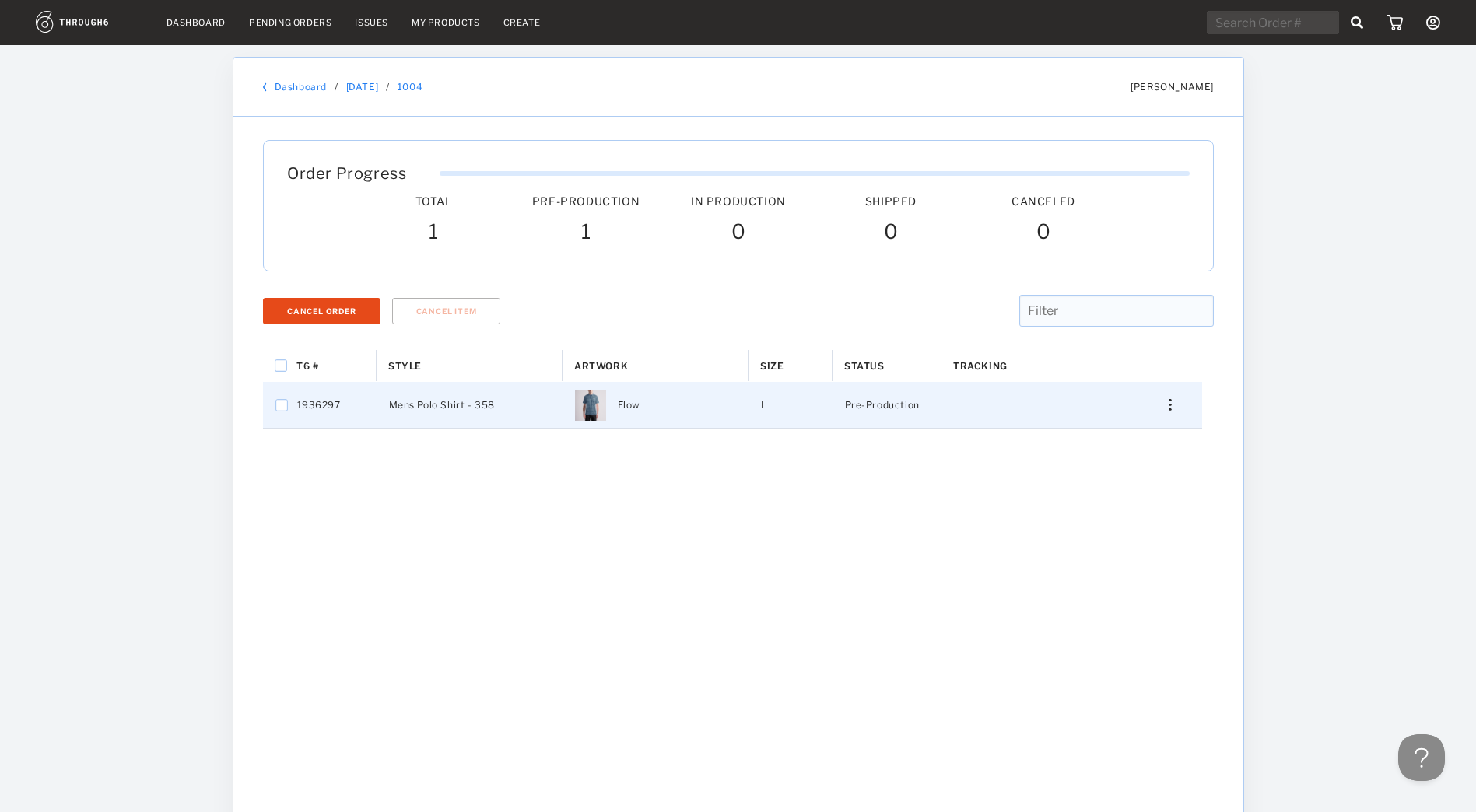
click at [320, 404] on span "1936297" at bounding box center [319, 405] width 44 height 20
checkbox input "true"
click at [320, 404] on span "1936297" at bounding box center [319, 405] width 44 height 20
checkbox input "false"
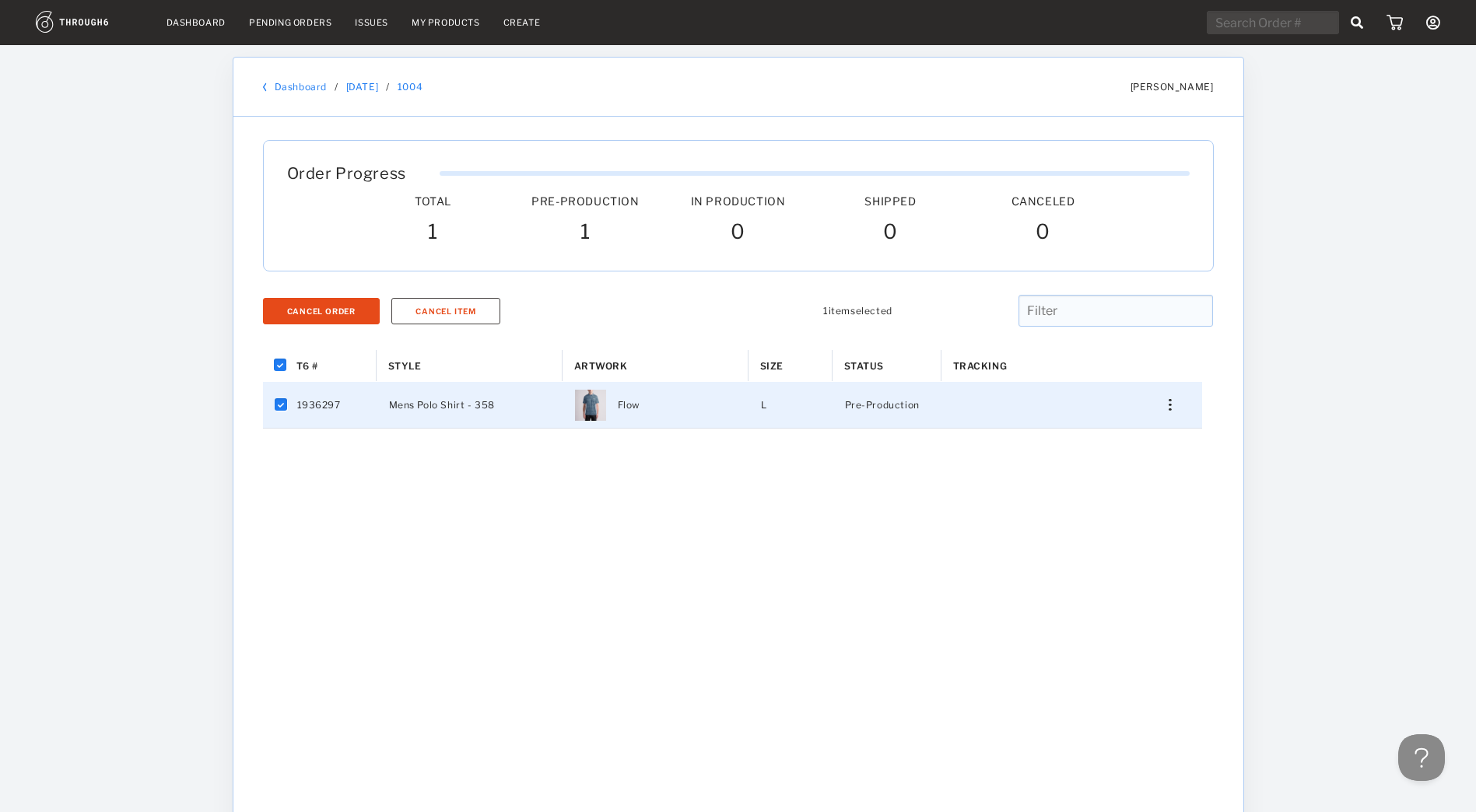
checkbox input "false"
click at [1171, 409] on img "Press SPACE to select this row." at bounding box center [1169, 404] width 2 height 12
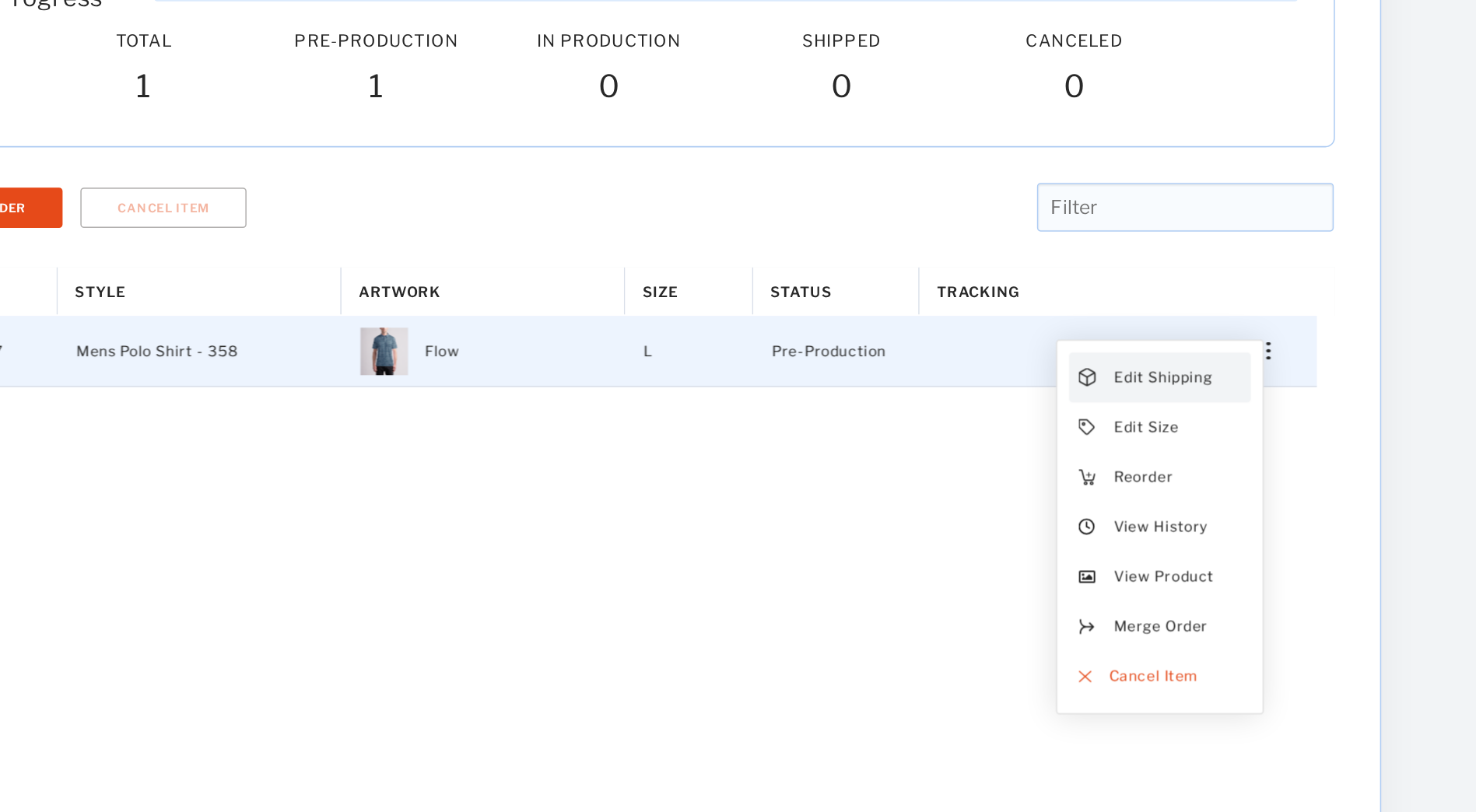
click at [1124, 426] on span "Edit Shipping" at bounding box center [1101, 422] width 65 height 20
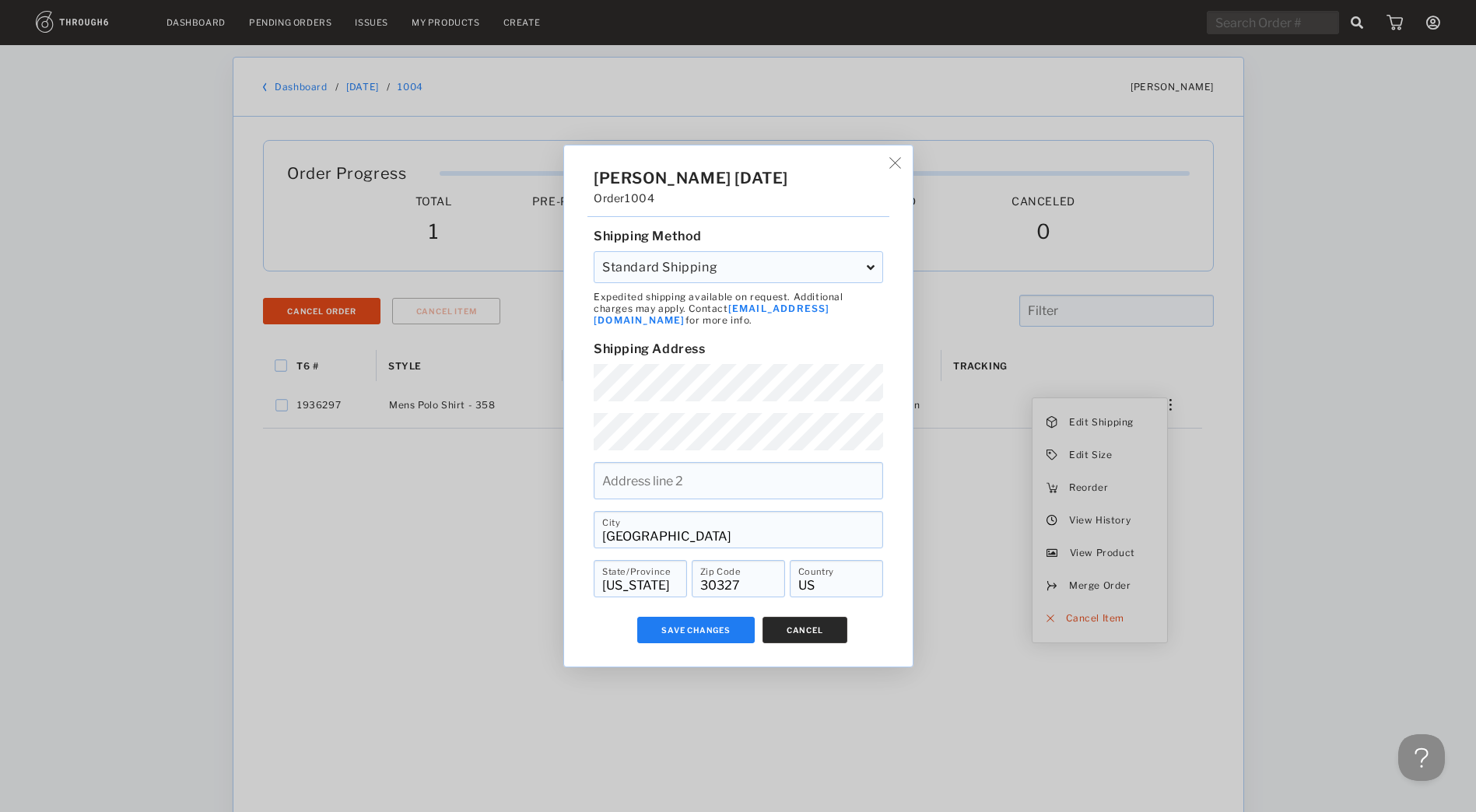
click at [834, 623] on button "Cancel" at bounding box center [804, 630] width 85 height 27
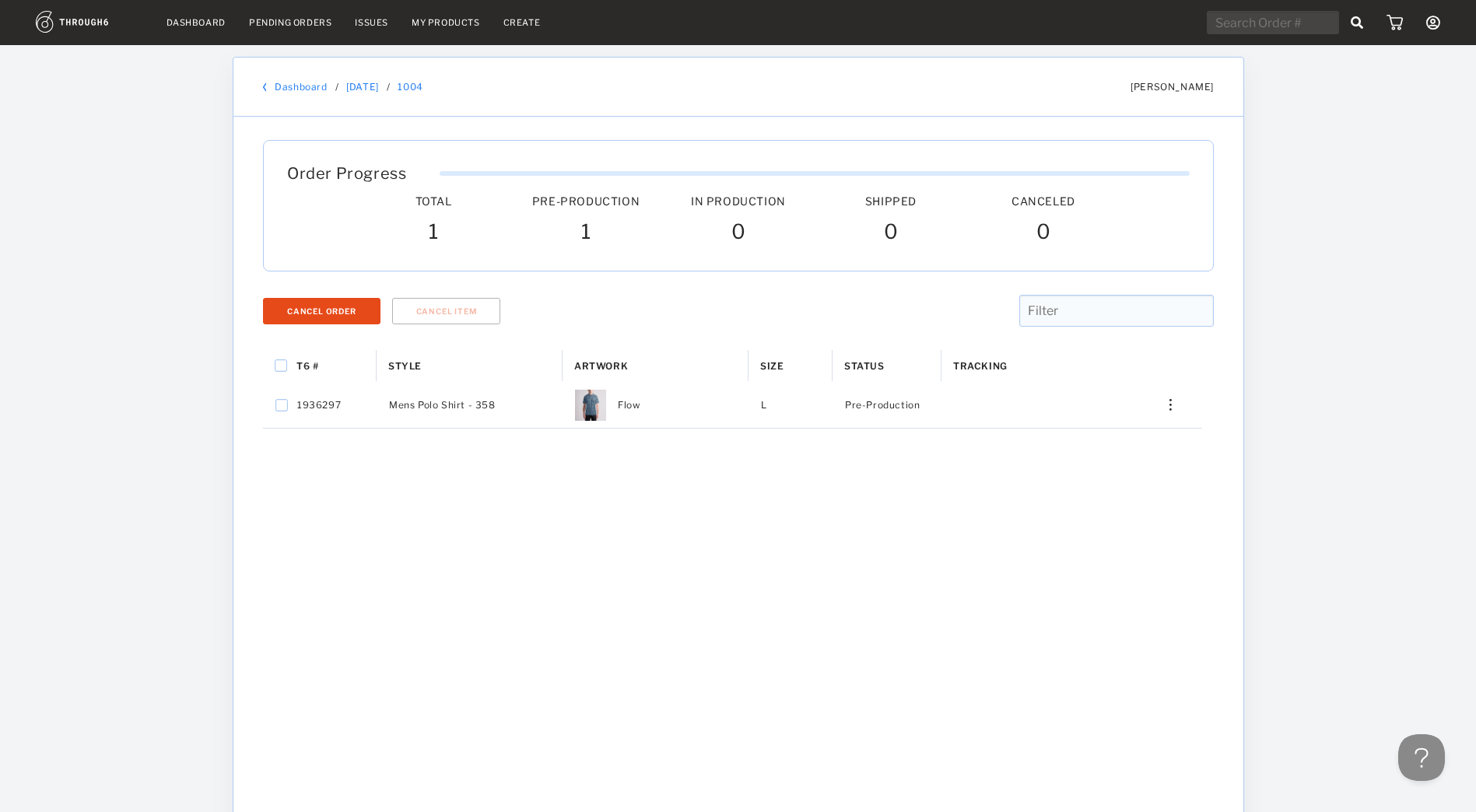
click at [1435, 20] on icon at bounding box center [1433, 23] width 14 height 14
click at [1393, 58] on link "My Account" at bounding box center [1362, 56] width 139 height 26
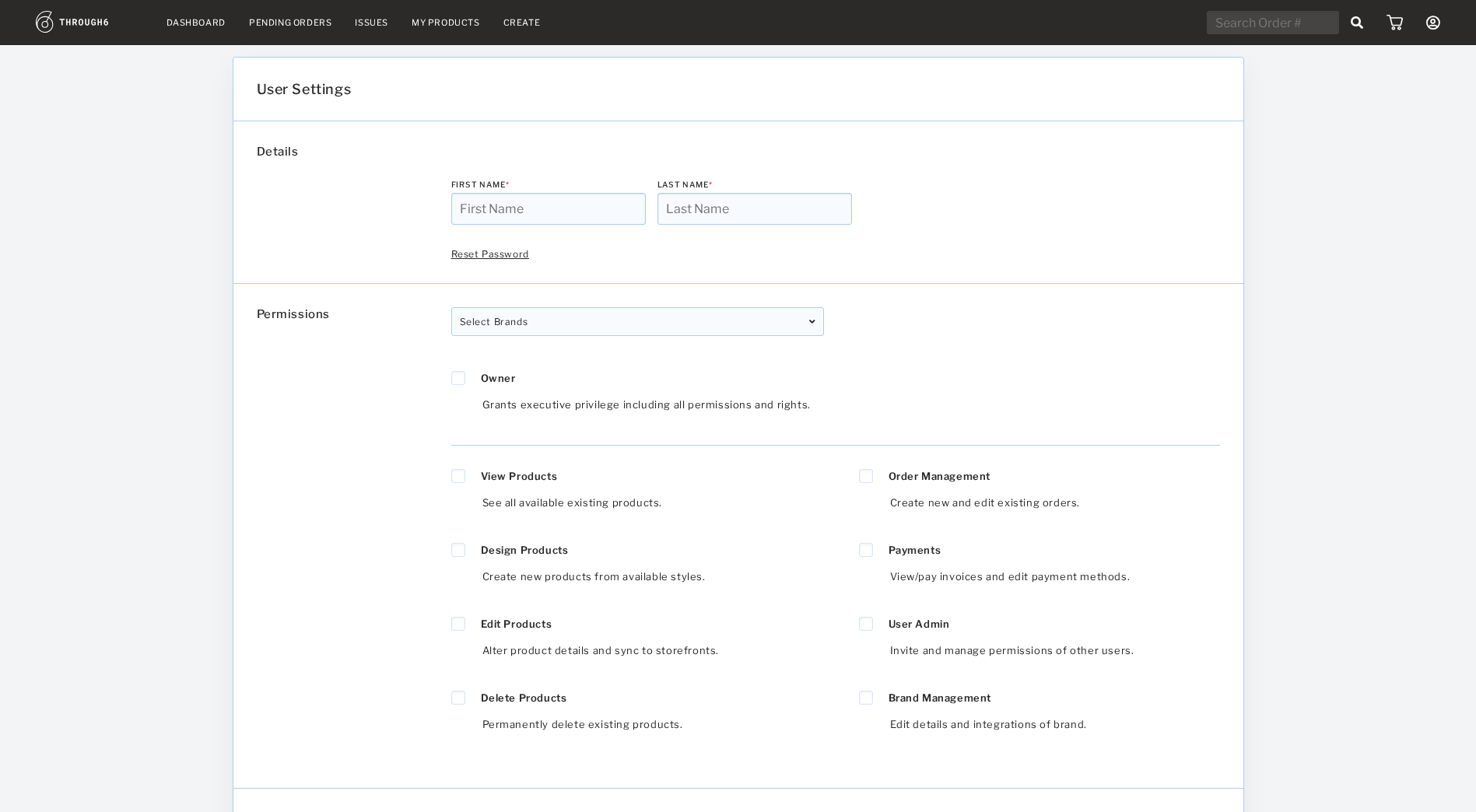
type input "Joonas"
type input "Valli"
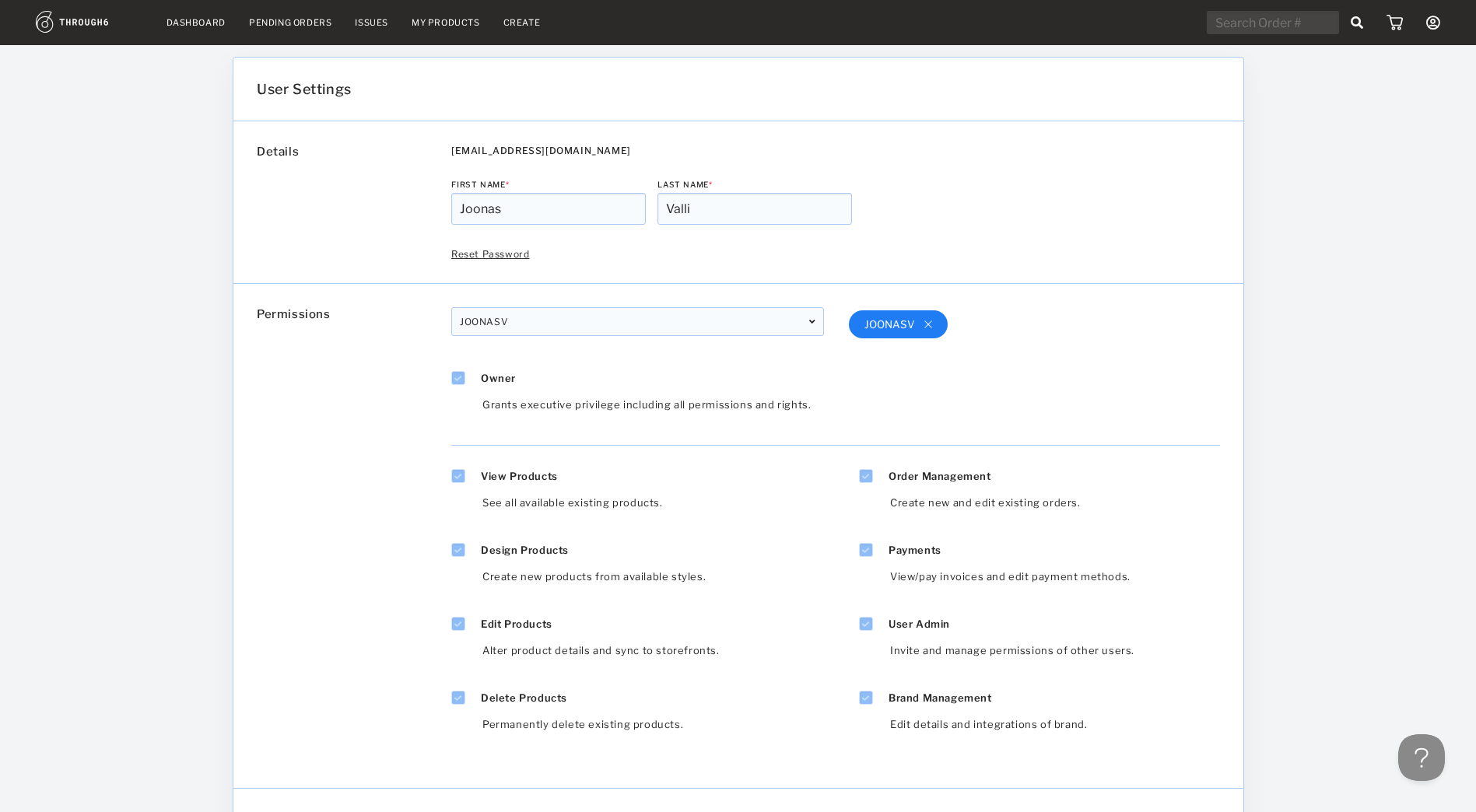
click at [427, 31] on nav "Dashboard Pending Orders Issues My Products Create My Account Create New Brand …" at bounding box center [738, 23] width 1404 height 24
click at [424, 27] on link "My Products" at bounding box center [445, 23] width 68 height 11
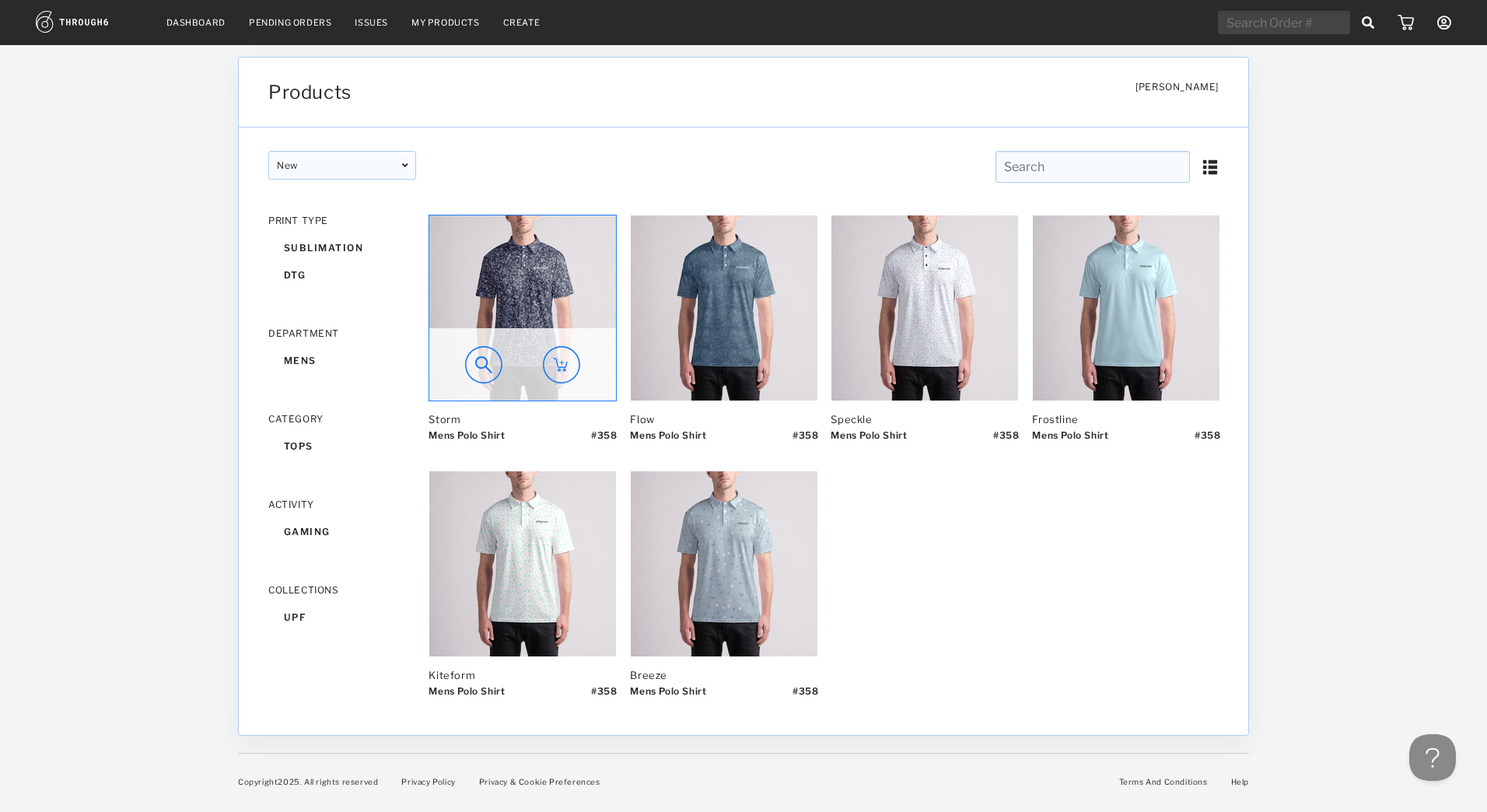
click at [558, 262] on img at bounding box center [523, 307] width 187 height 185
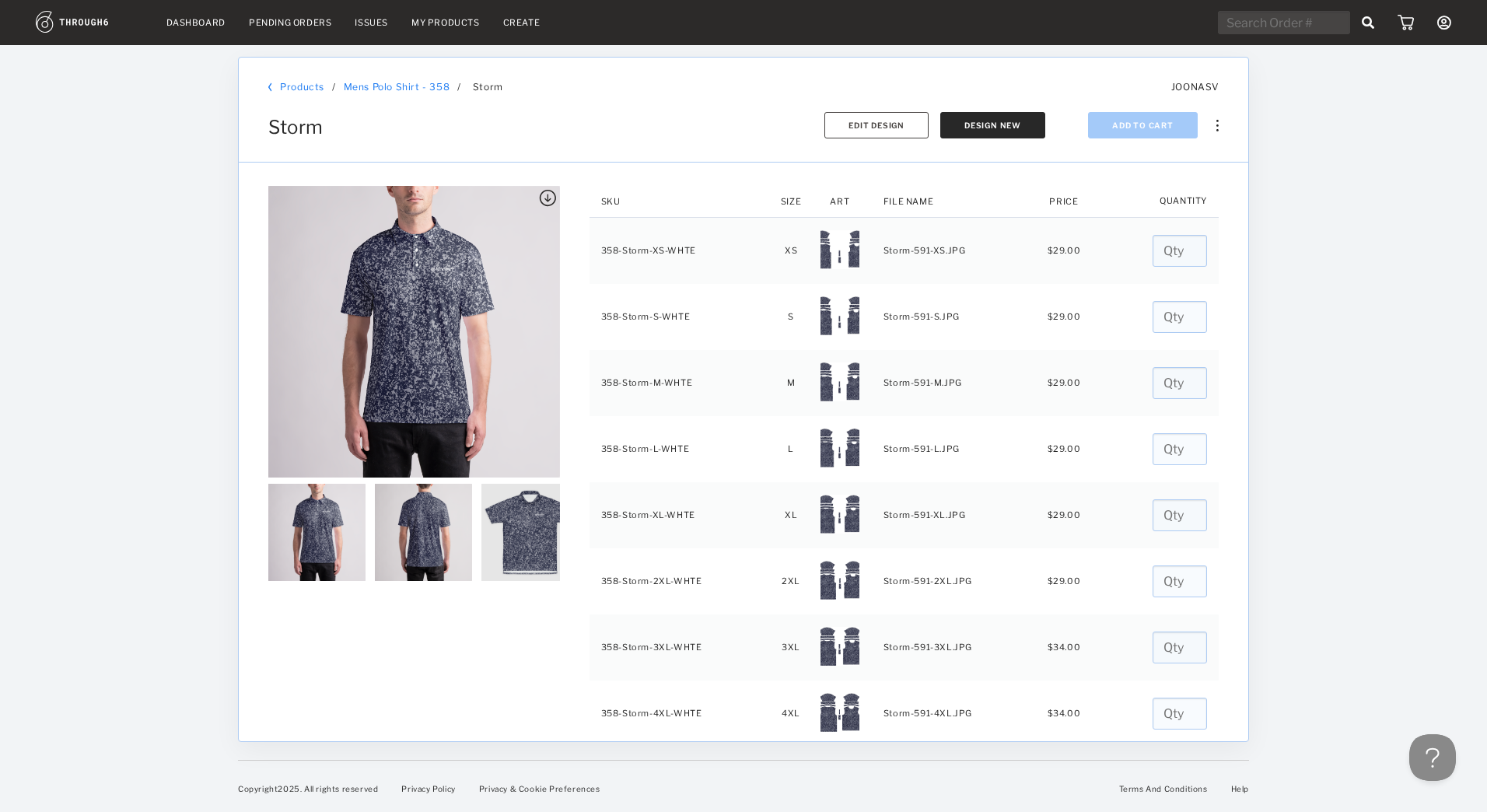
click at [1448, 25] on icon at bounding box center [1445, 23] width 14 height 14
click at [1392, 131] on link "Brand Settings" at bounding box center [1374, 129] width 139 height 24
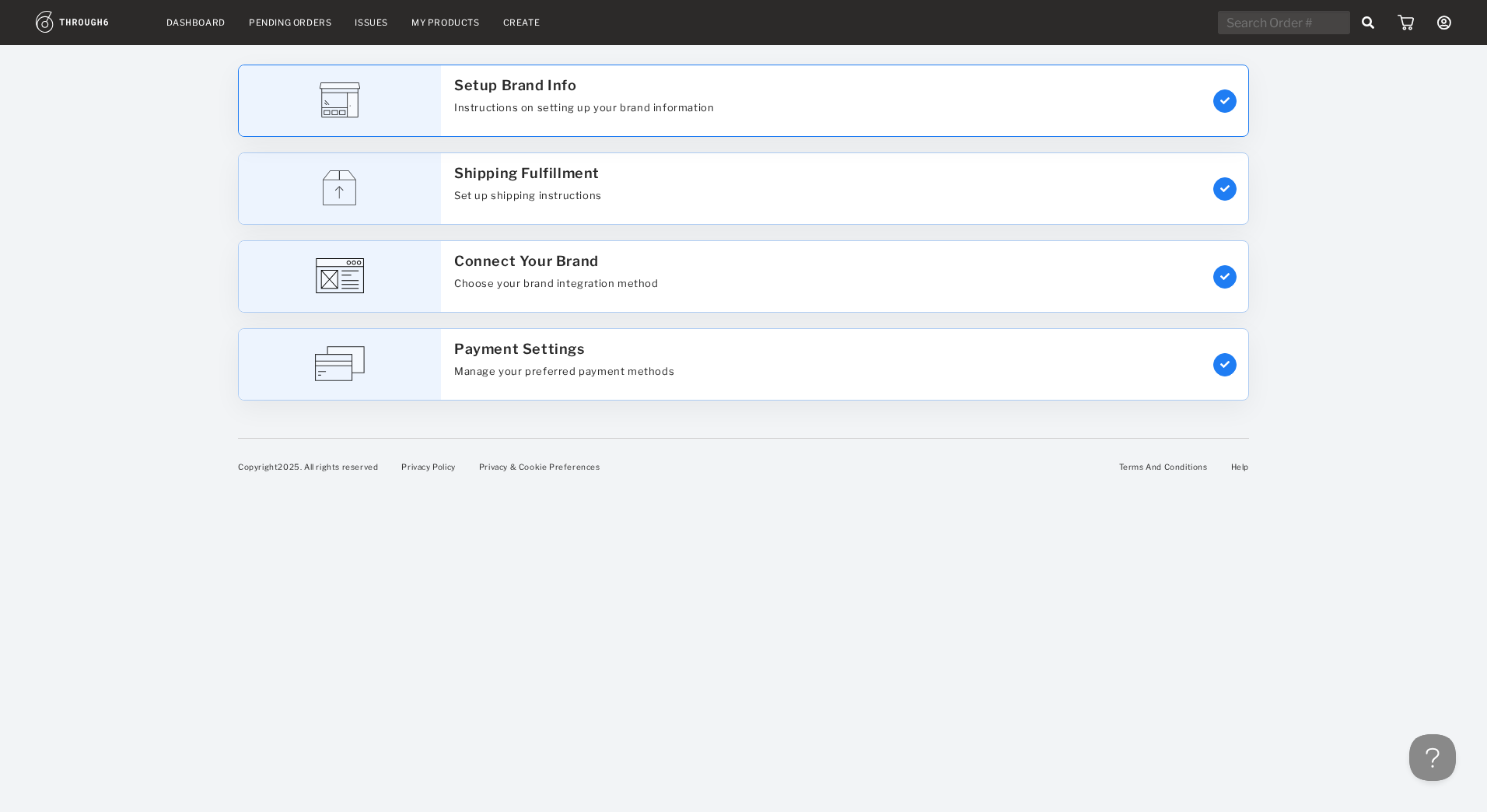
click at [855, 85] on div "Setup Brand Info Instructions on setting up your brand information" at bounding box center [822, 100] width 758 height 70
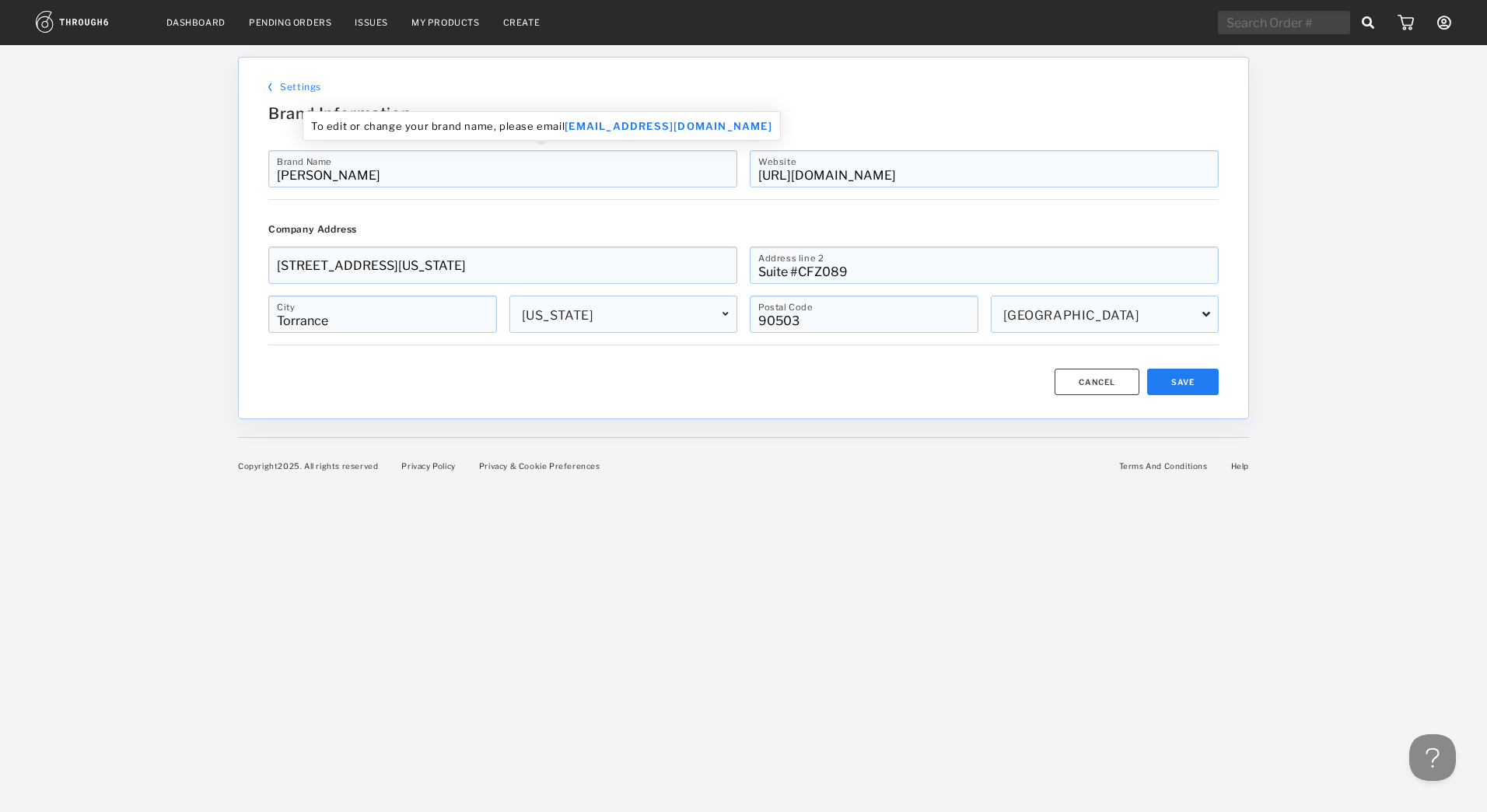
click at [385, 175] on input "[PERSON_NAME]" at bounding box center [502, 169] width 469 height 38
